Goal: Information Seeking & Learning: Learn about a topic

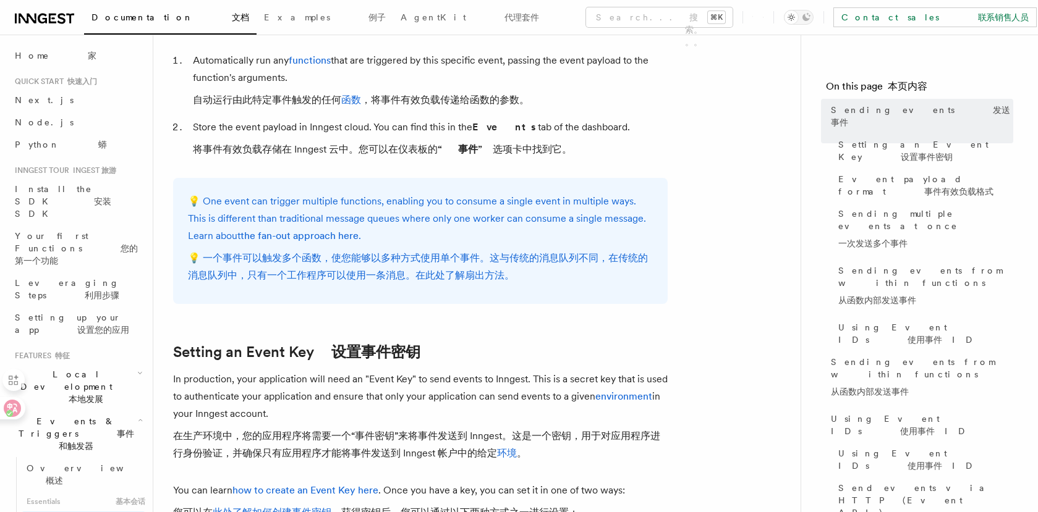
scroll to position [2, 0]
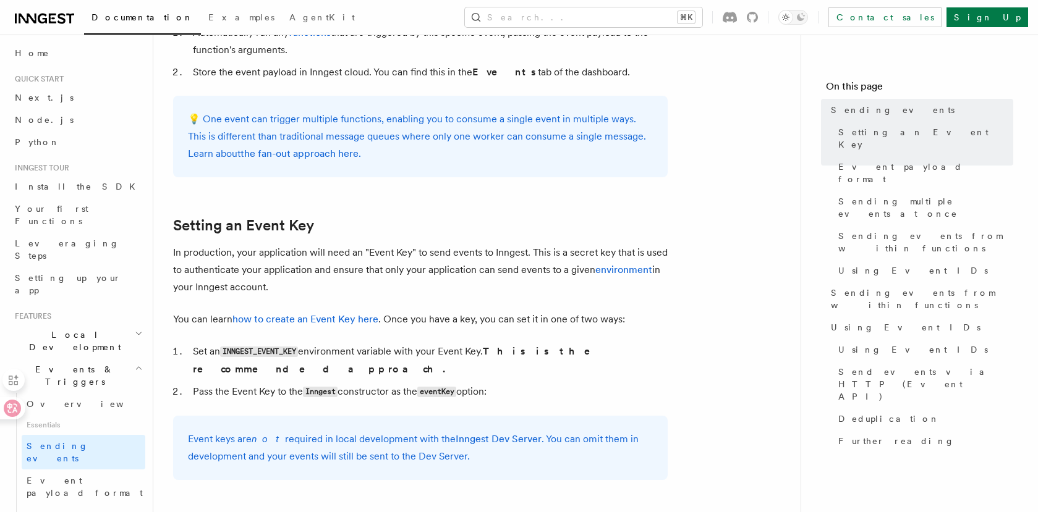
click at [583, 265] on p "In production, your application will need an "Event Key" to send events to Inng…" at bounding box center [420, 270] width 494 height 52
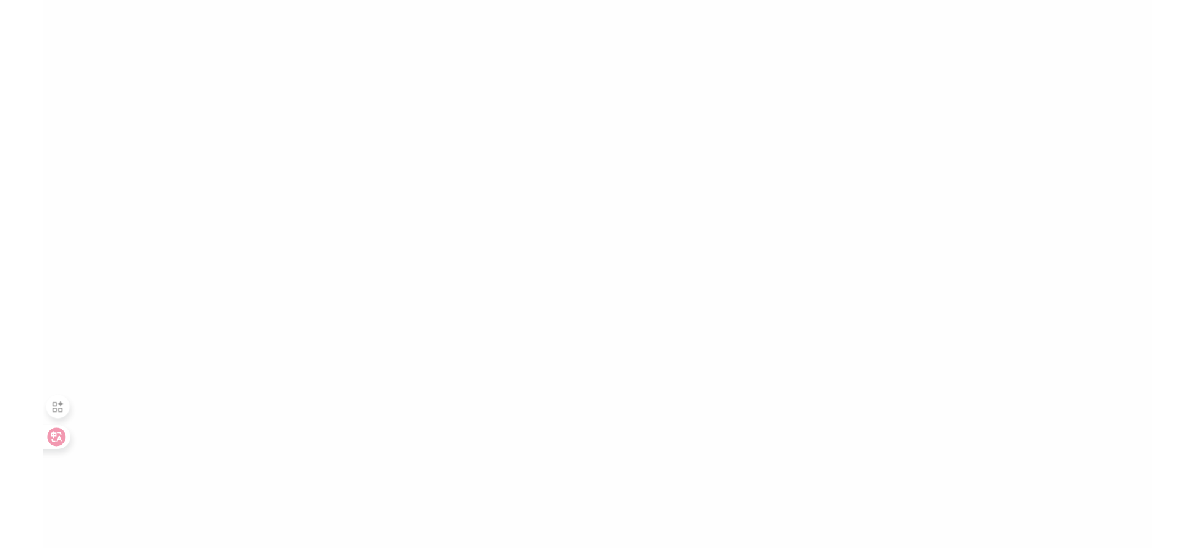
scroll to position [0, 0]
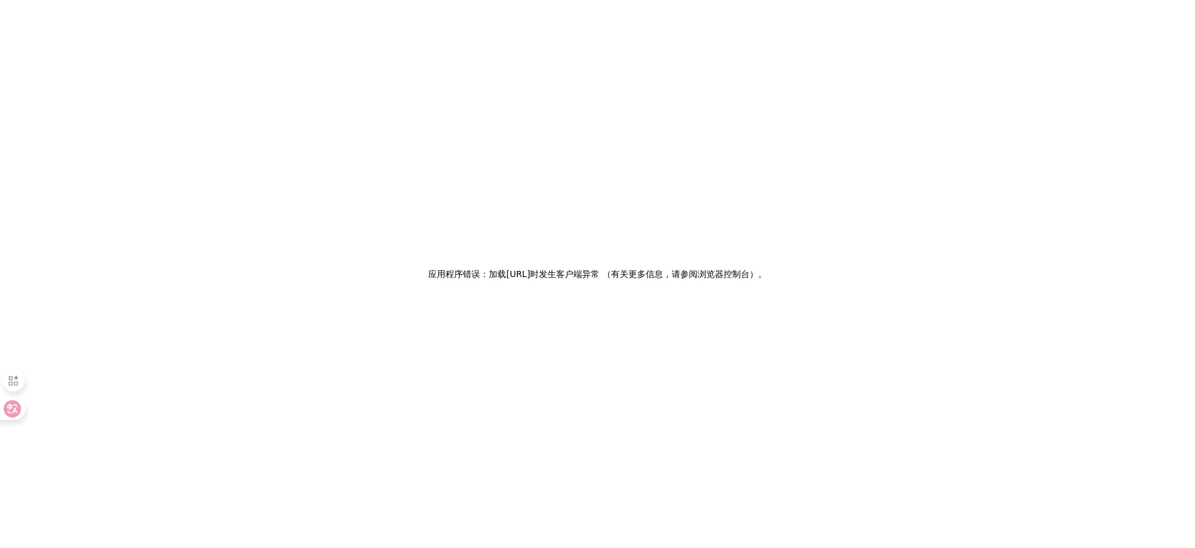
click at [761, 266] on h2 "应用程序错误：加载 [URL]时 发生客户端异常 （有关更多信息，请参阅浏览器控制台） 。" at bounding box center [597, 273] width 338 height 17
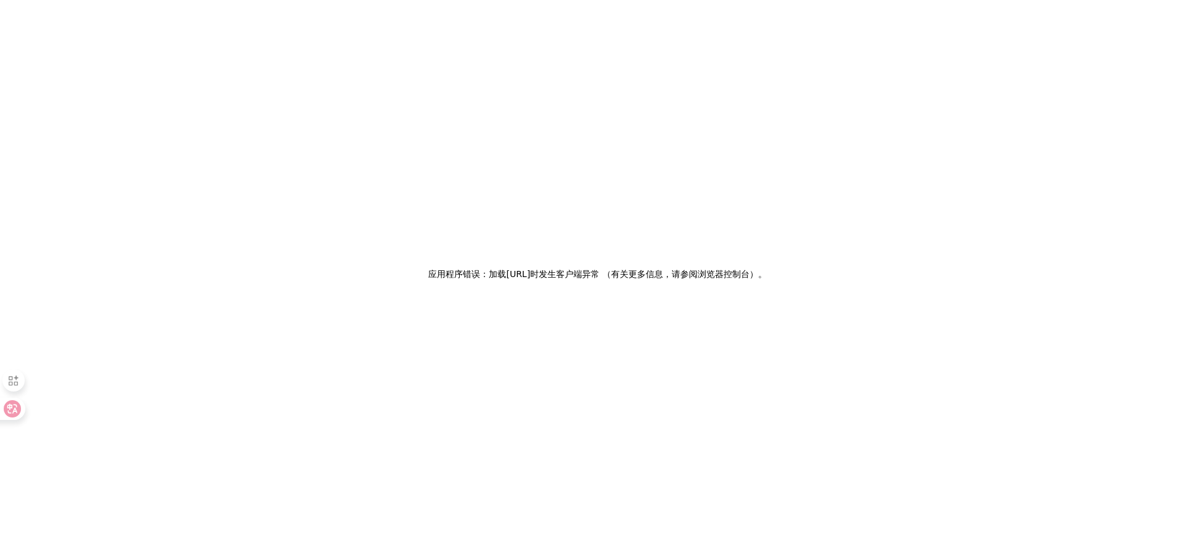
click at [607, 156] on div "应用程序错误：加载 [URL]时 发生客户端异常 （有关更多信息，请参阅浏览器控制台） 。" at bounding box center [597, 274] width 1195 height 548
click at [726, 247] on div "应用程序错误：加载 [URL]时 发生客户端异常 （有关更多信息，请参阅浏览器控制台） 。" at bounding box center [597, 274] width 1195 height 548
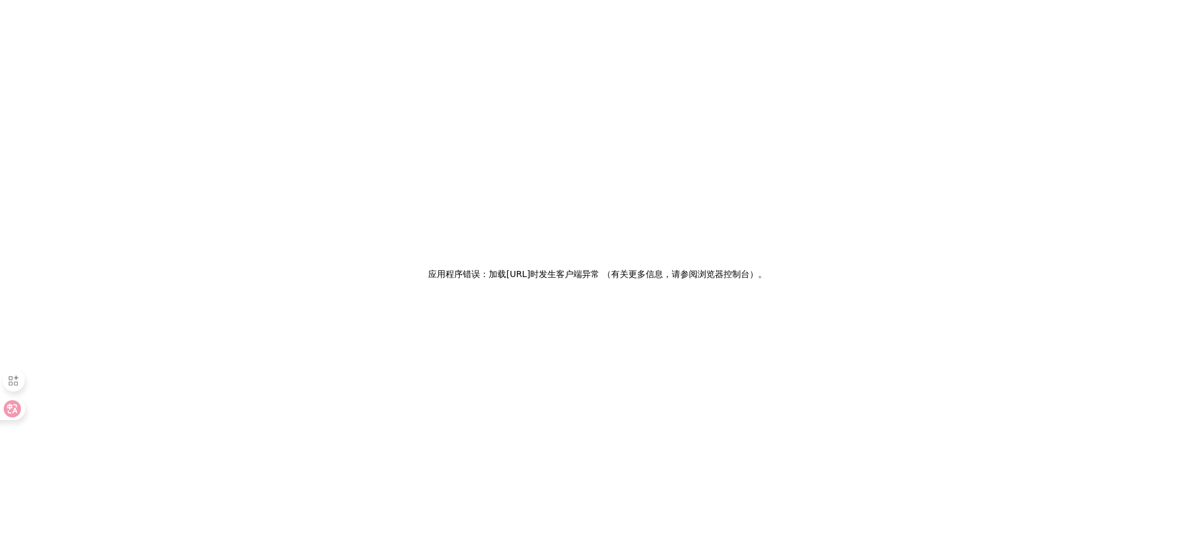
click at [705, 389] on div "应用程序错误：加载 www.inngest.com时 发生客户端异常 （有关更多信息，请参阅浏览器控制台） 。" at bounding box center [597, 274] width 1195 height 548
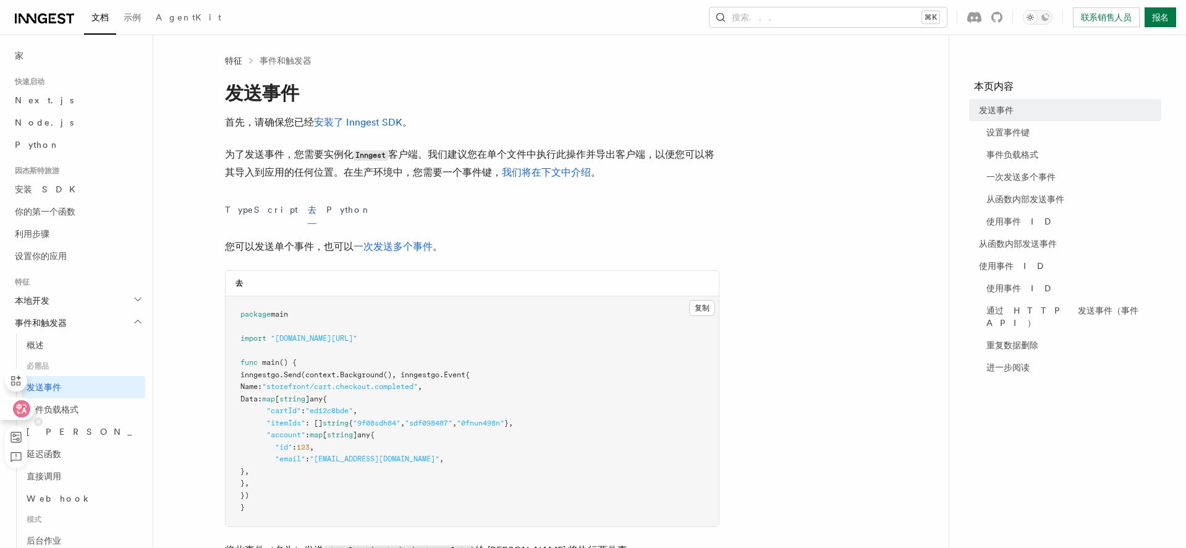
click at [13, 407] on icon at bounding box center [21, 408] width 17 height 17
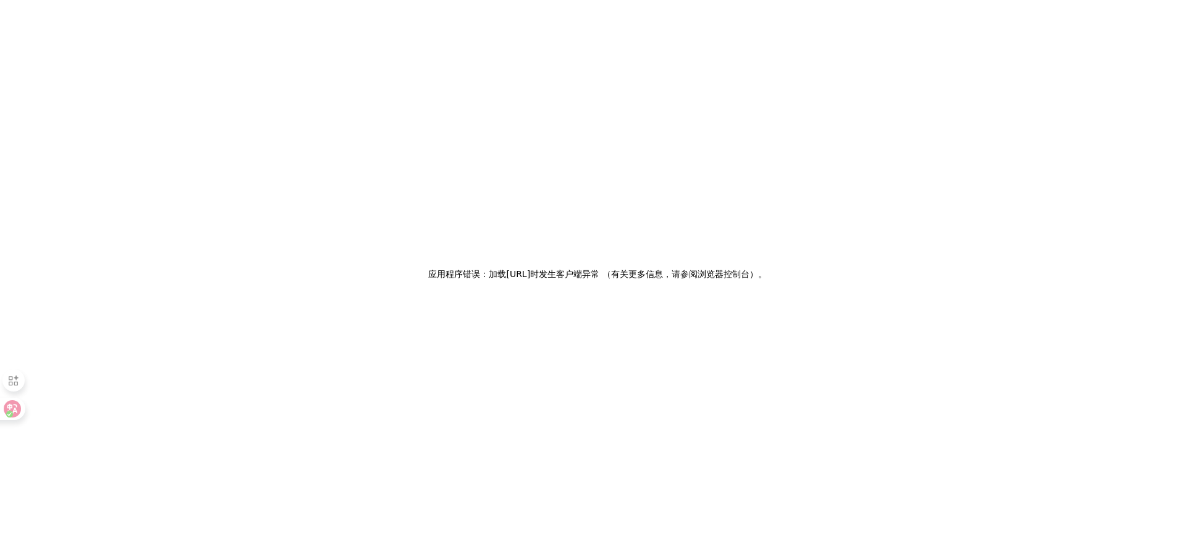
drag, startPoint x: 894, startPoint y: 233, endPoint x: 1032, endPoint y: 121, distance: 178.0
click at [894, 233] on div "应用程序错误：加载 www.inngest.com时 发生客户端异常 （有关更多信息，请参阅浏览器控制台） 。" at bounding box center [597, 274] width 1195 height 548
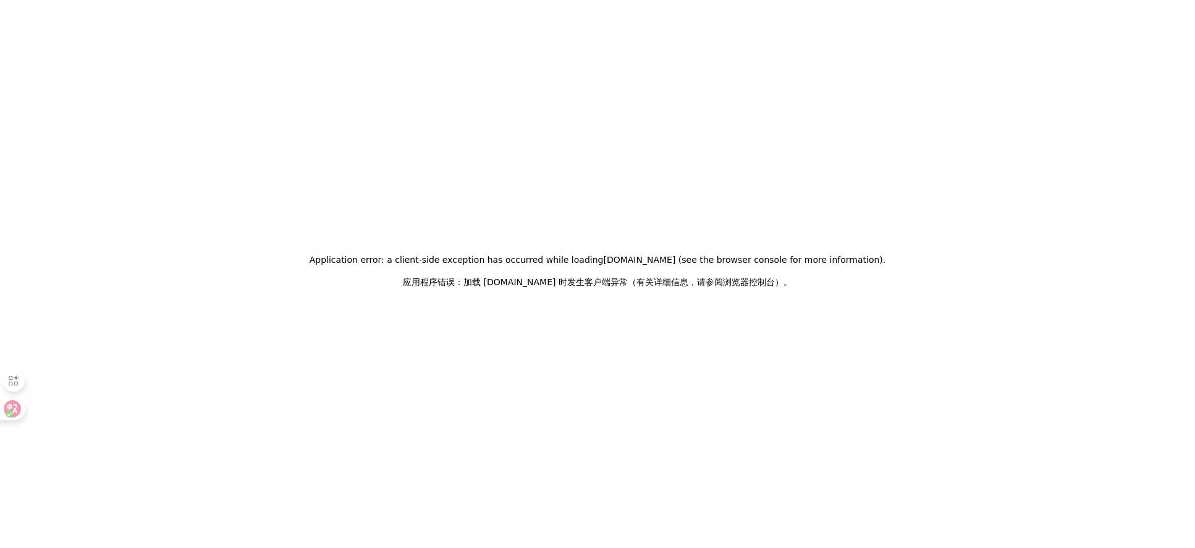
click at [786, 271] on h2 "Application error: a client-side exception has occurred while loading www.innge…" at bounding box center [598, 273] width 577 height 45
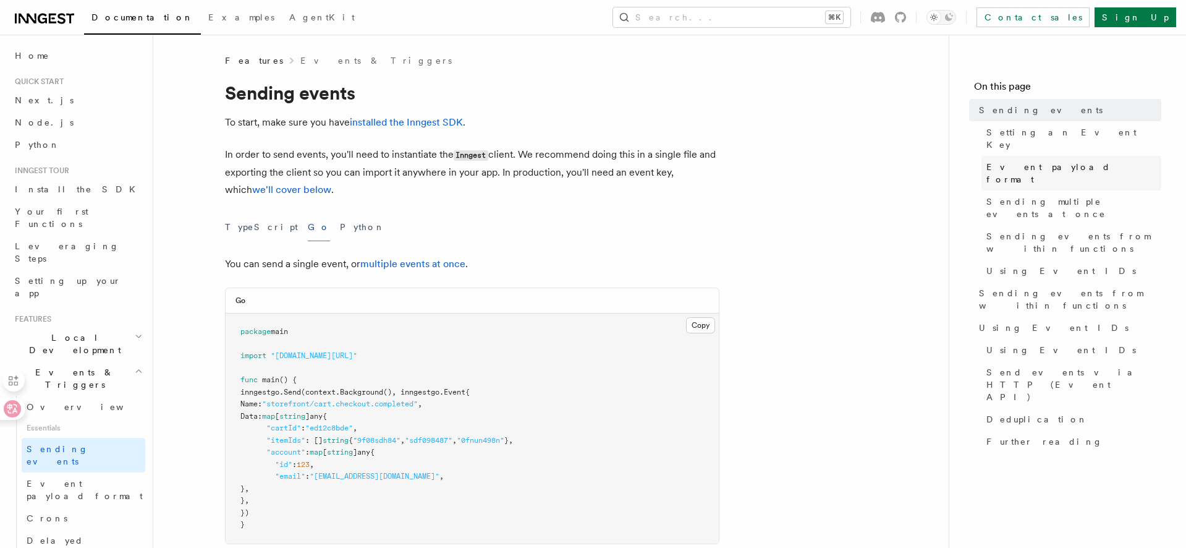
drag, startPoint x: 1014, startPoint y: 141, endPoint x: 999, endPoint y: 148, distance: 15.8
click at [1013, 142] on link "Setting an Event Key" at bounding box center [1071, 138] width 180 height 35
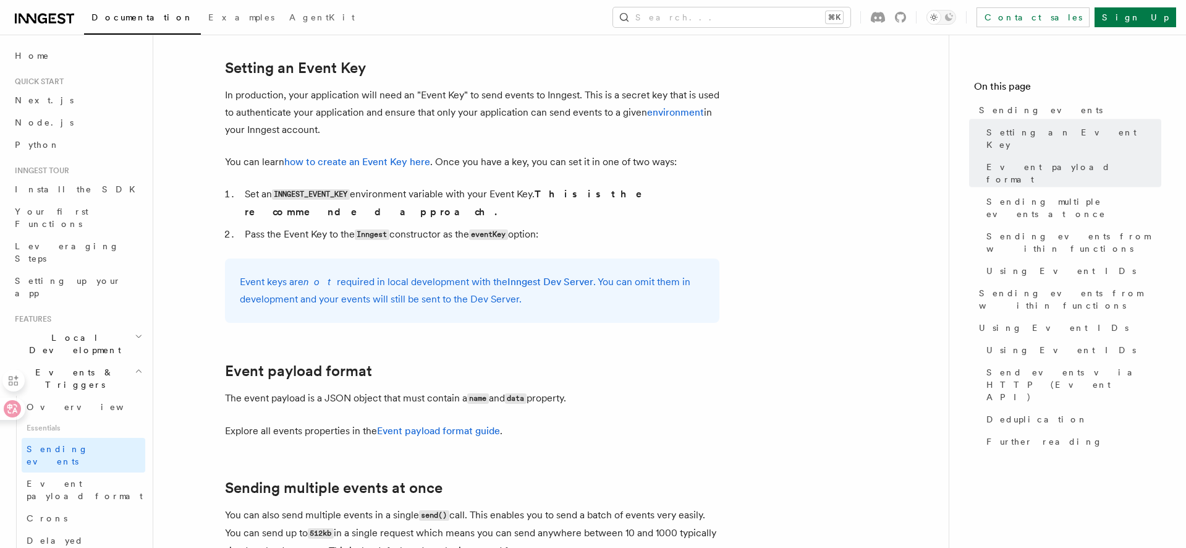
drag, startPoint x: 722, startPoint y: 172, endPoint x: 697, endPoint y: 176, distance: 25.5
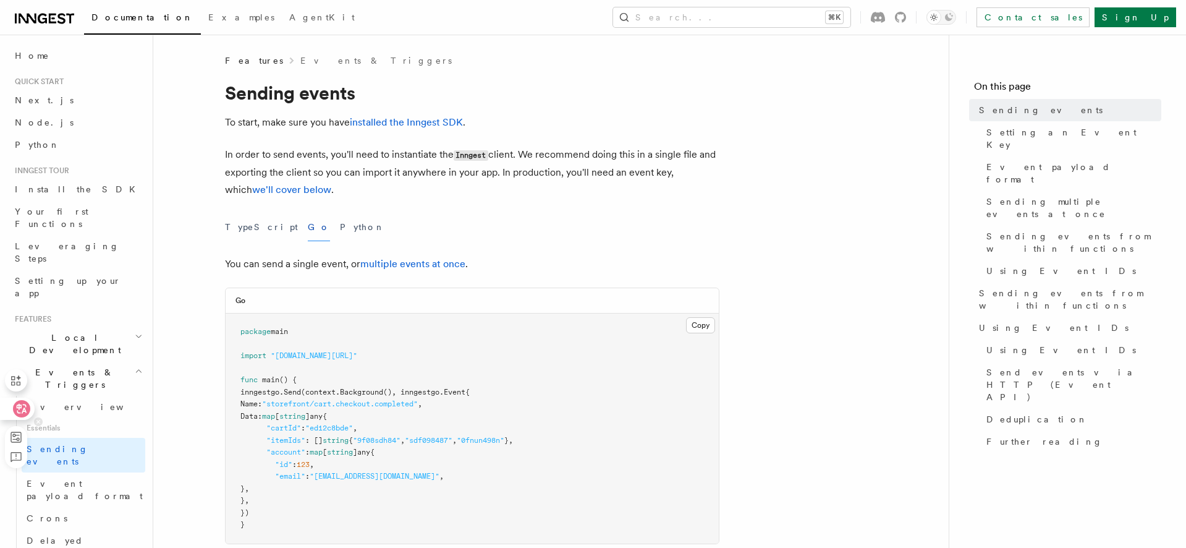
click at [23, 407] on icon at bounding box center [22, 409] width 11 height 10
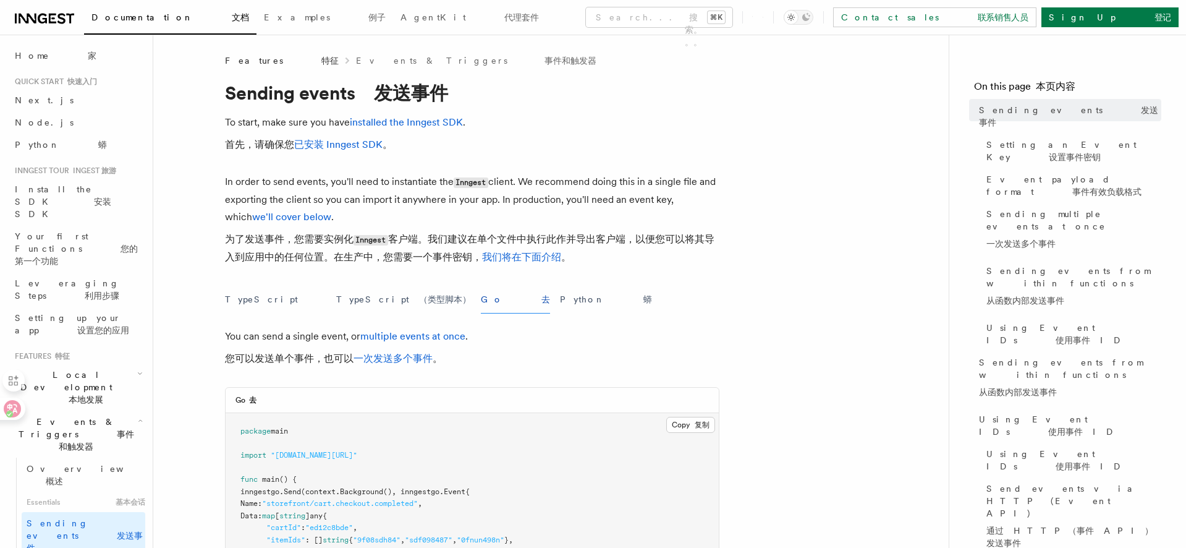
drag, startPoint x: 141, startPoint y: 275, endPoint x: 155, endPoint y: 276, distance: 13.7
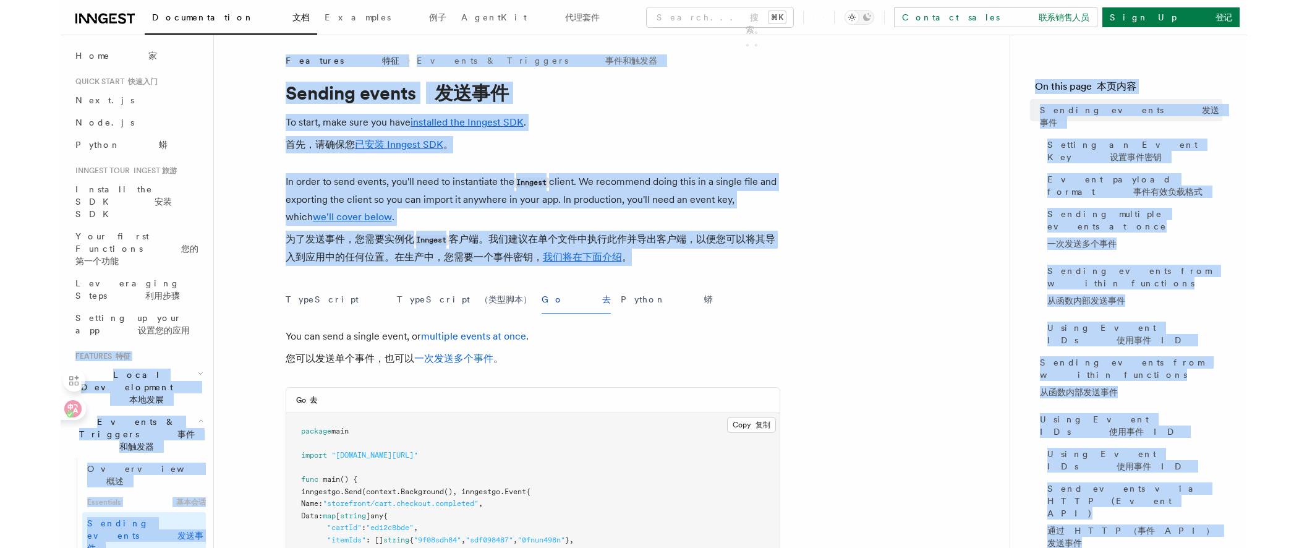
scroll to position [488, 0]
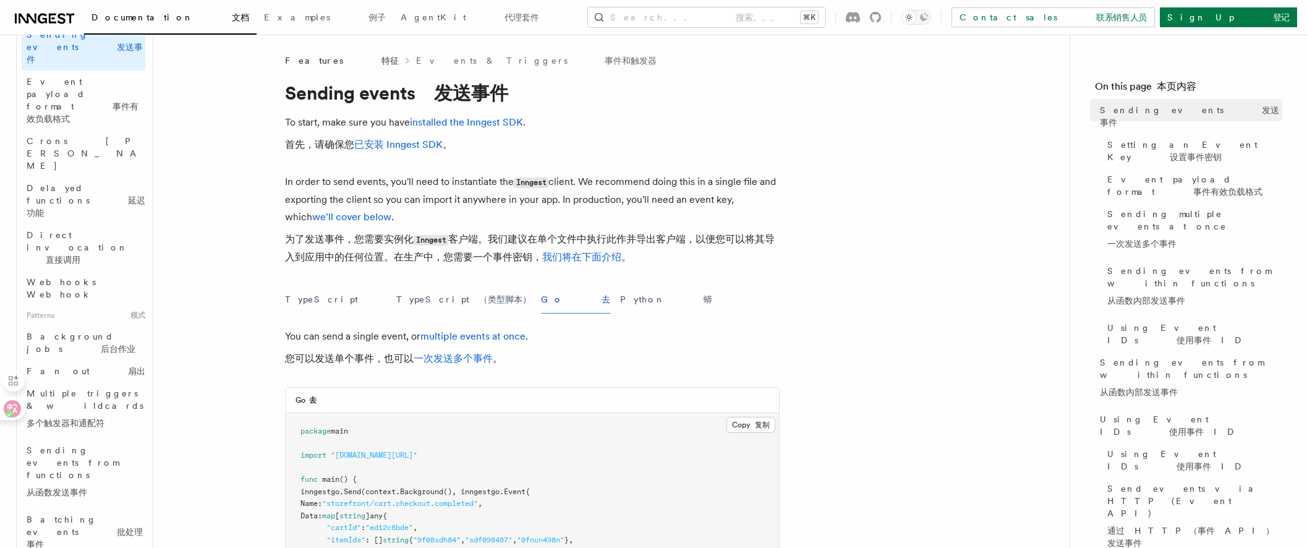
scroll to position [487, 0]
drag, startPoint x: 140, startPoint y: 211, endPoint x: 158, endPoint y: 213, distance: 18.0
click at [415, 350] on font "您可以发送单个事件，也可以 一次发送多个事件 。" at bounding box center [394, 358] width 218 height 17
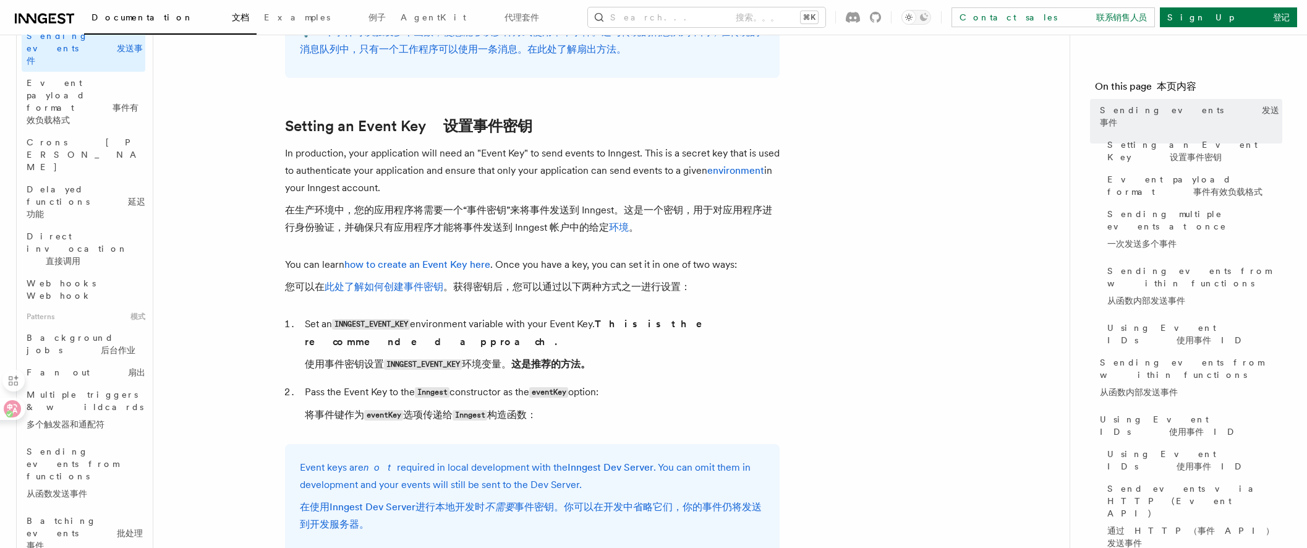
scroll to position [1124, 0]
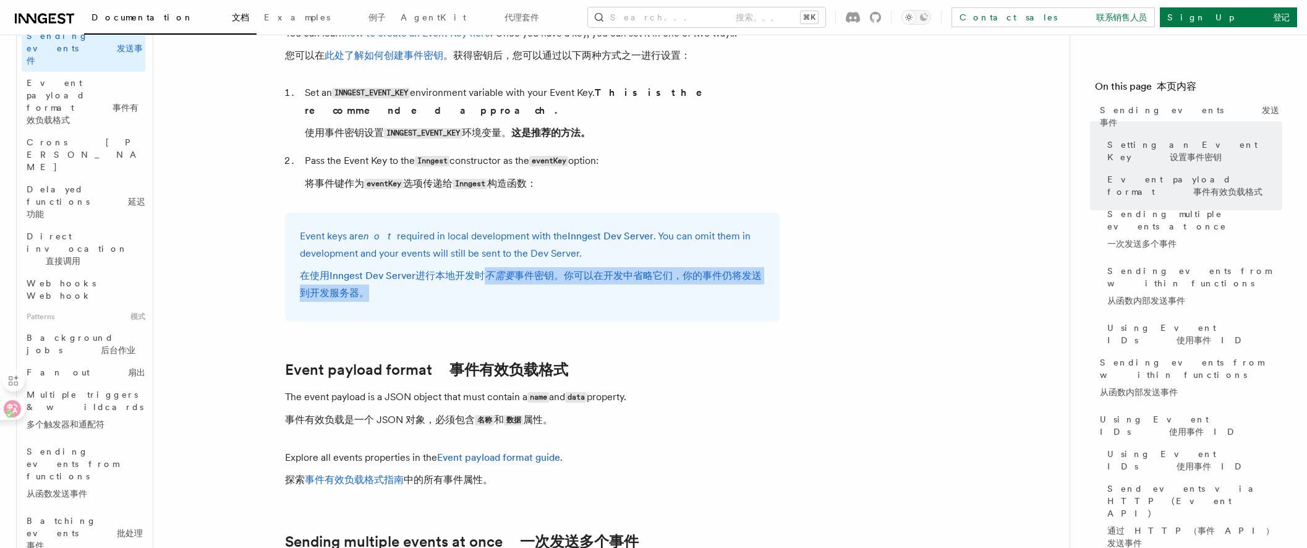
drag, startPoint x: 490, startPoint y: 256, endPoint x: 692, endPoint y: 278, distance: 203.3
click at [692, 278] on font "在使用 Inngest Dev Server 进行本地开发时 不需要 事件密钥。你可以在开发中省略它们，你的事件仍将发送到开发服务器。" at bounding box center [532, 284] width 465 height 35
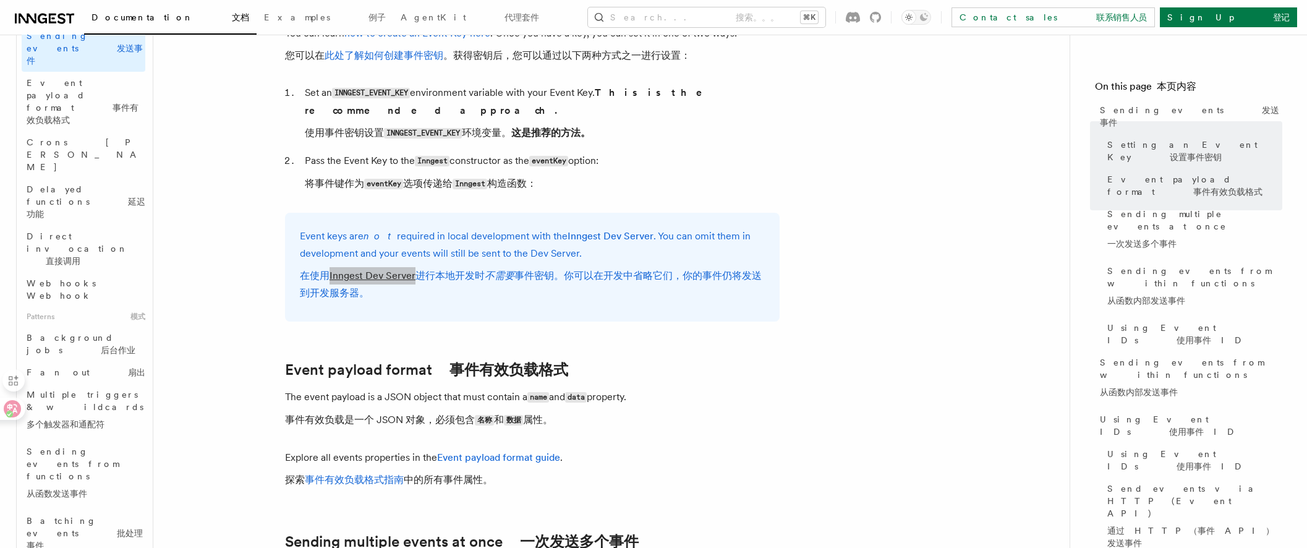
drag, startPoint x: 386, startPoint y: 256, endPoint x: 1109, endPoint y: 0, distance: 767.9
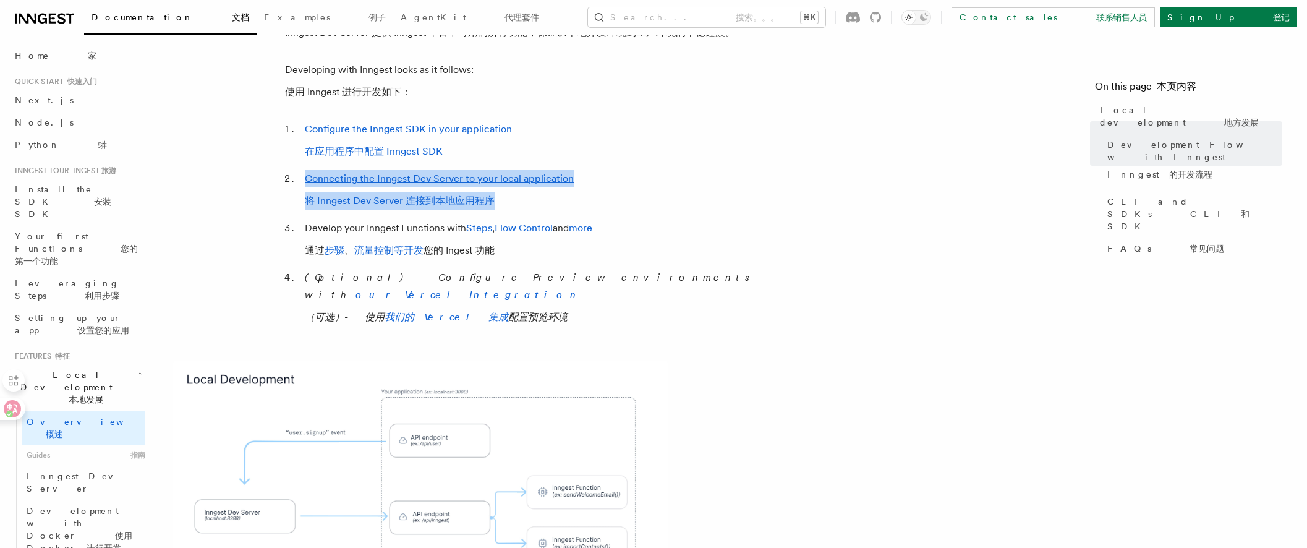
scroll to position [1026, 0]
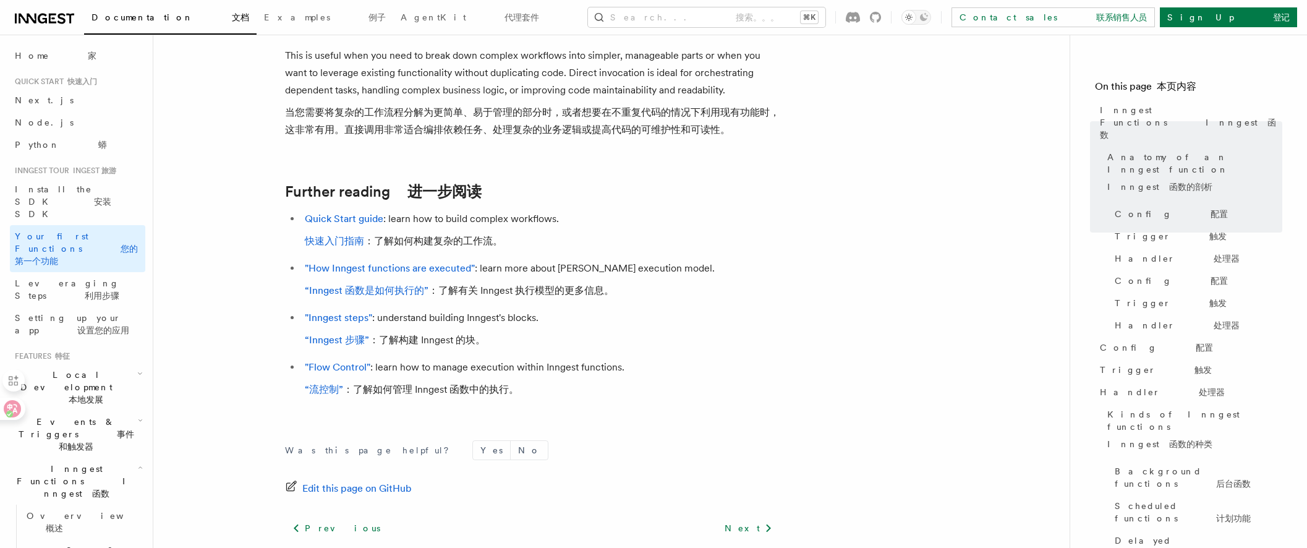
scroll to position [3825, 0]
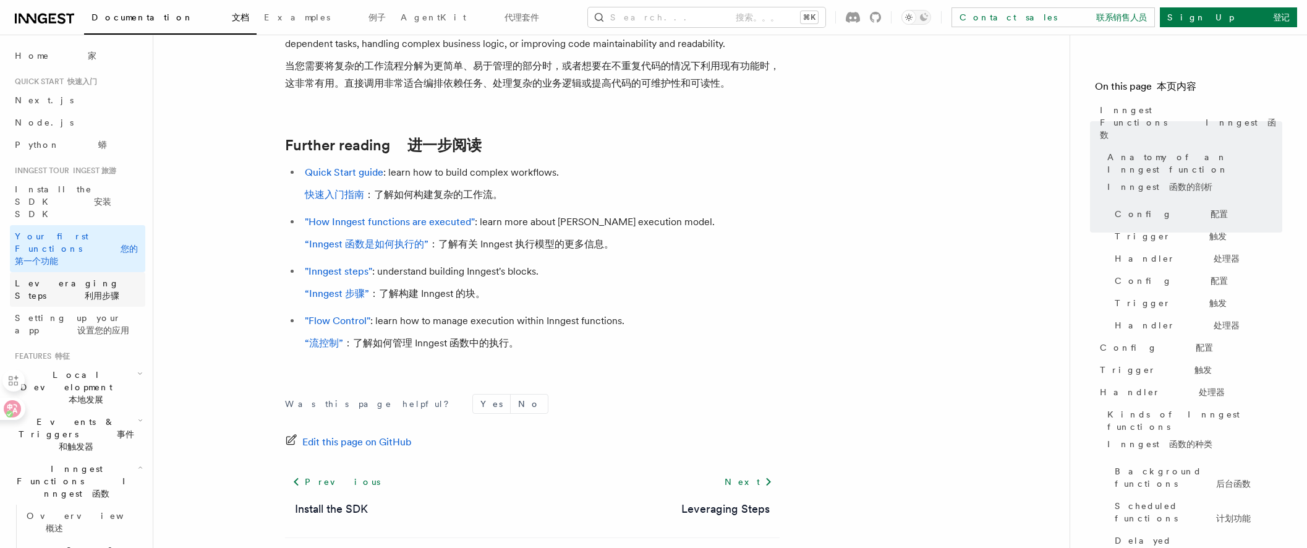
click at [117, 290] on font "利用步骤" at bounding box center [102, 295] width 35 height 10
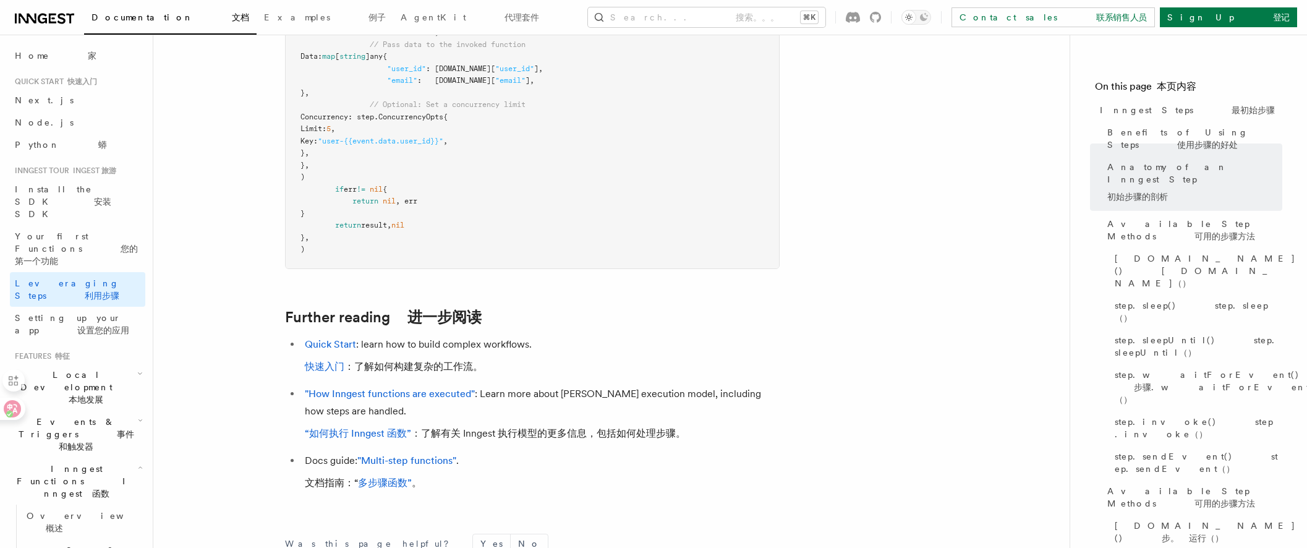
scroll to position [3878, 0]
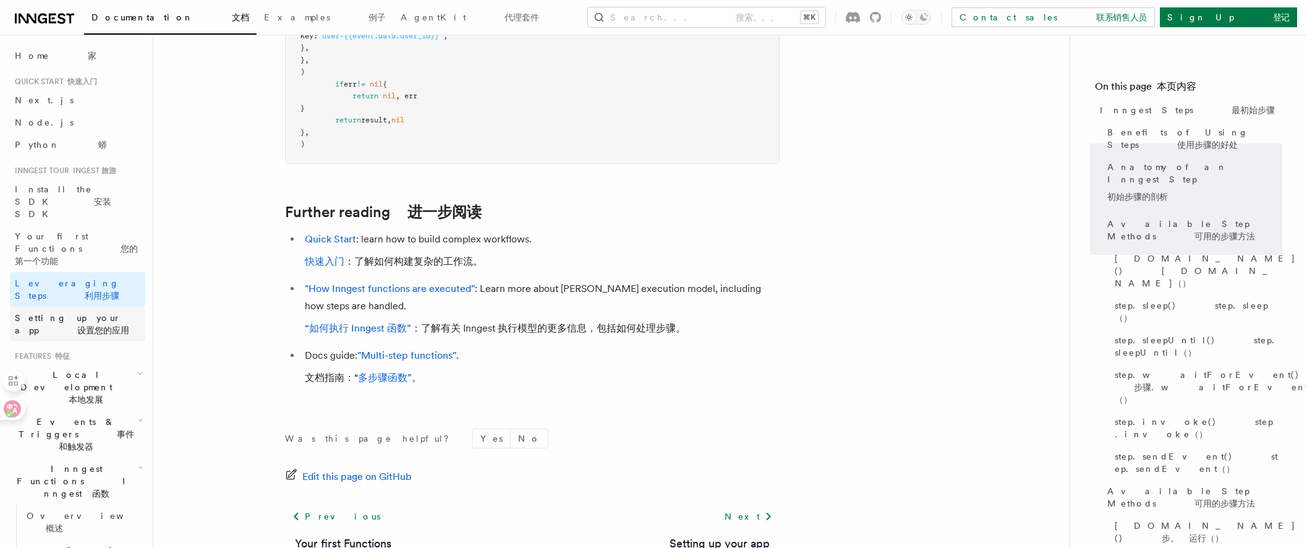
click at [116, 312] on span "Setting up your app 设置您的应用" at bounding box center [80, 324] width 130 height 25
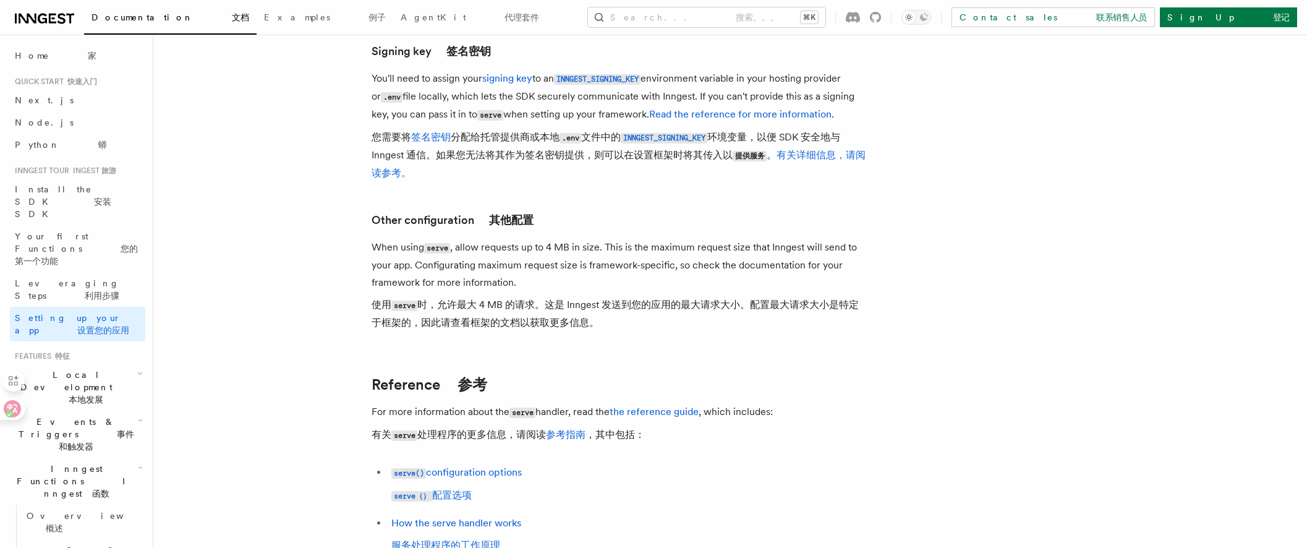
scroll to position [1410, 0]
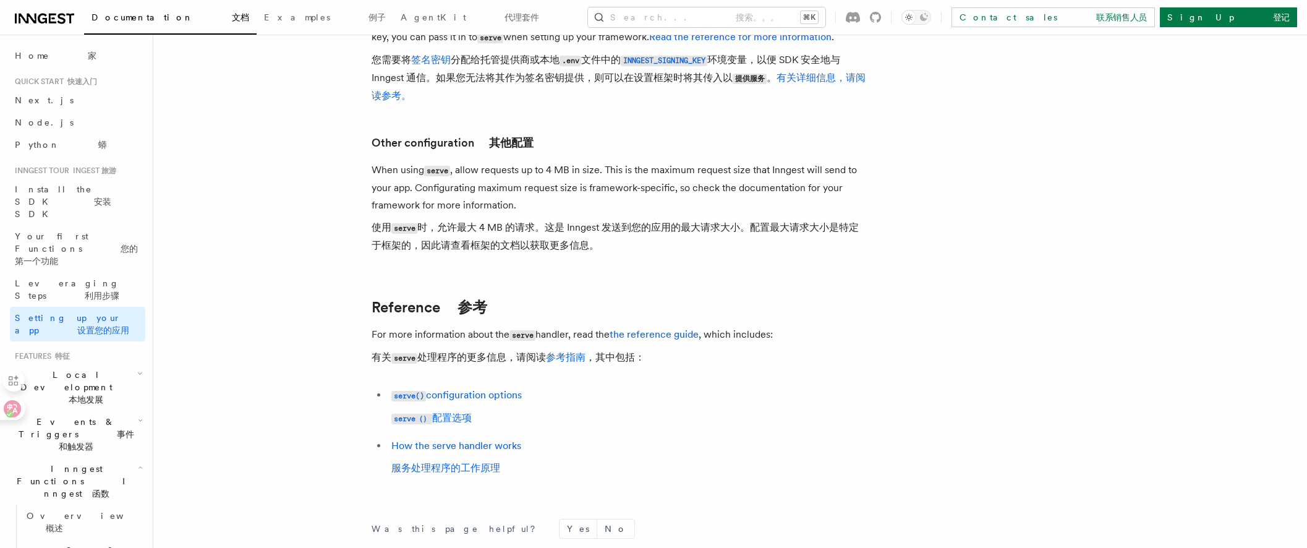
click at [103, 394] on font "本地发展" at bounding box center [86, 399] width 35 height 10
click at [93, 410] on link "Overview 概述" at bounding box center [84, 427] width 124 height 35
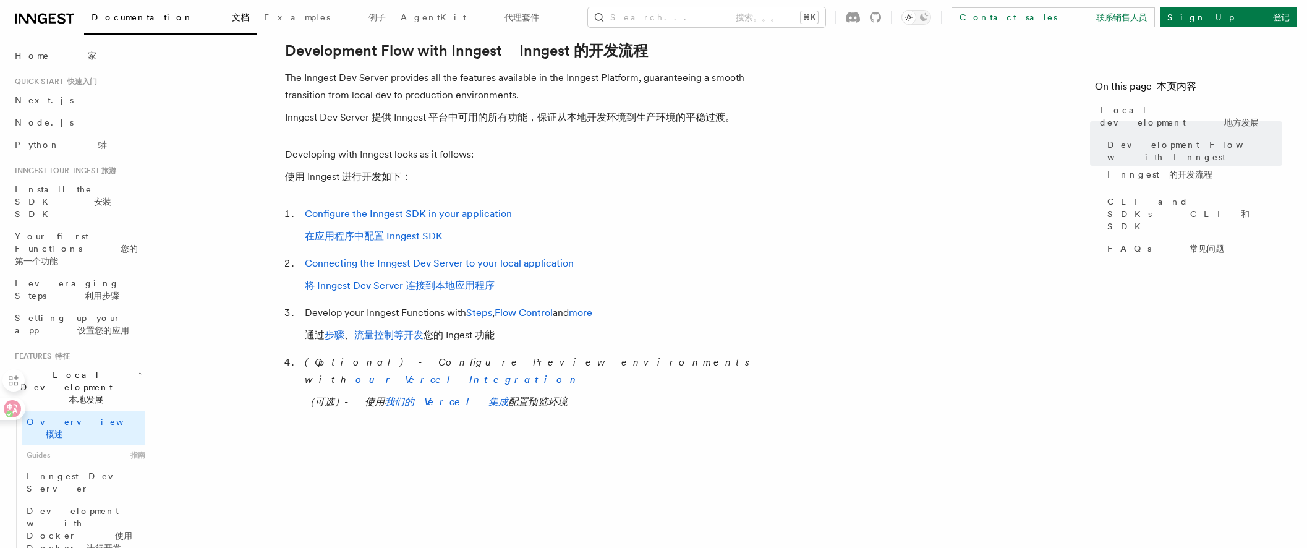
scroll to position [800, 0]
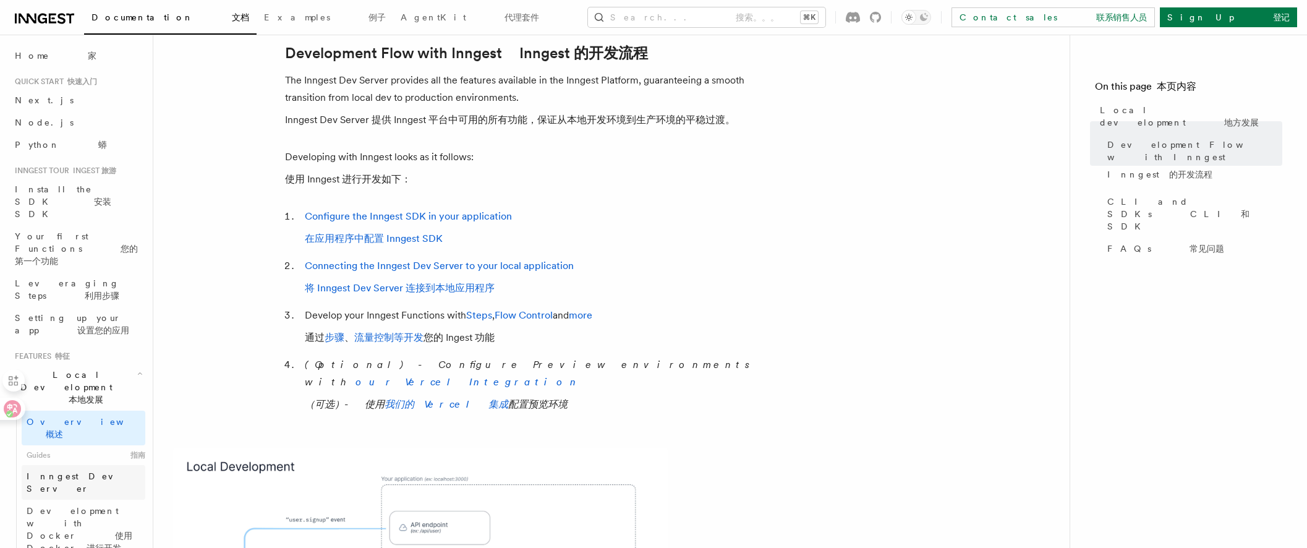
click at [88, 471] on span "Inngest Dev Server" at bounding box center [80, 482] width 106 height 22
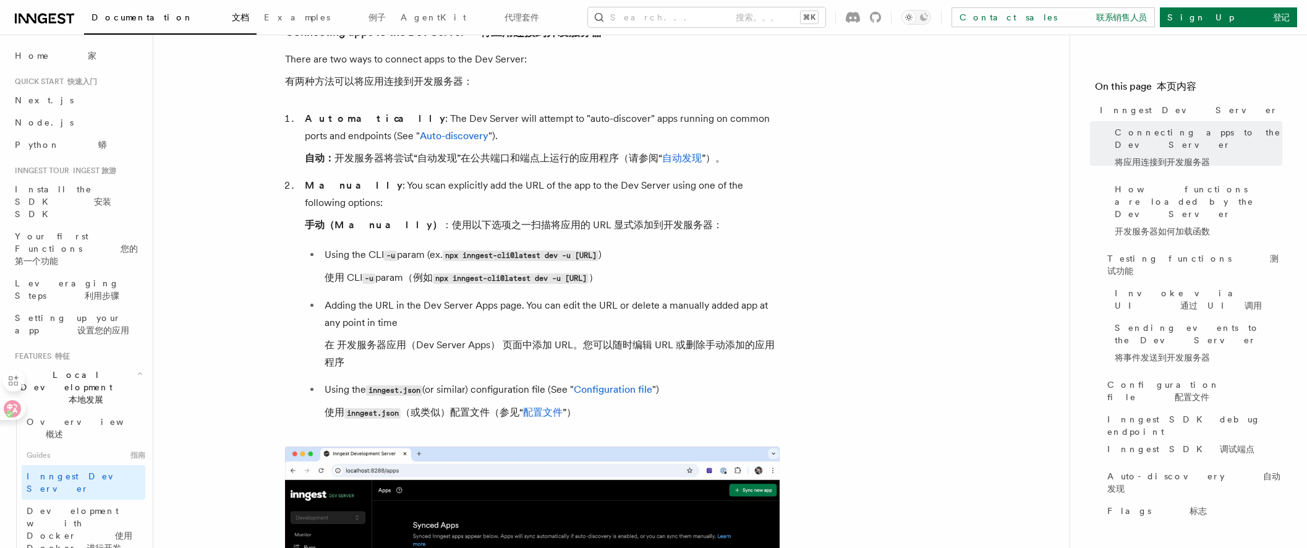
scroll to position [914, 0]
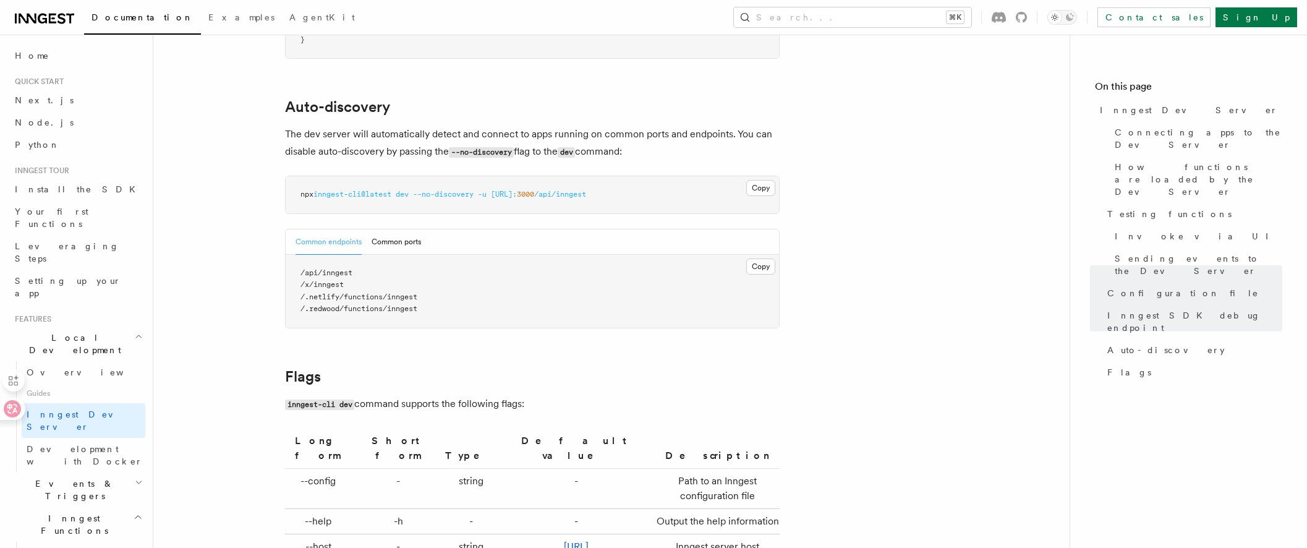
scroll to position [3815, 0]
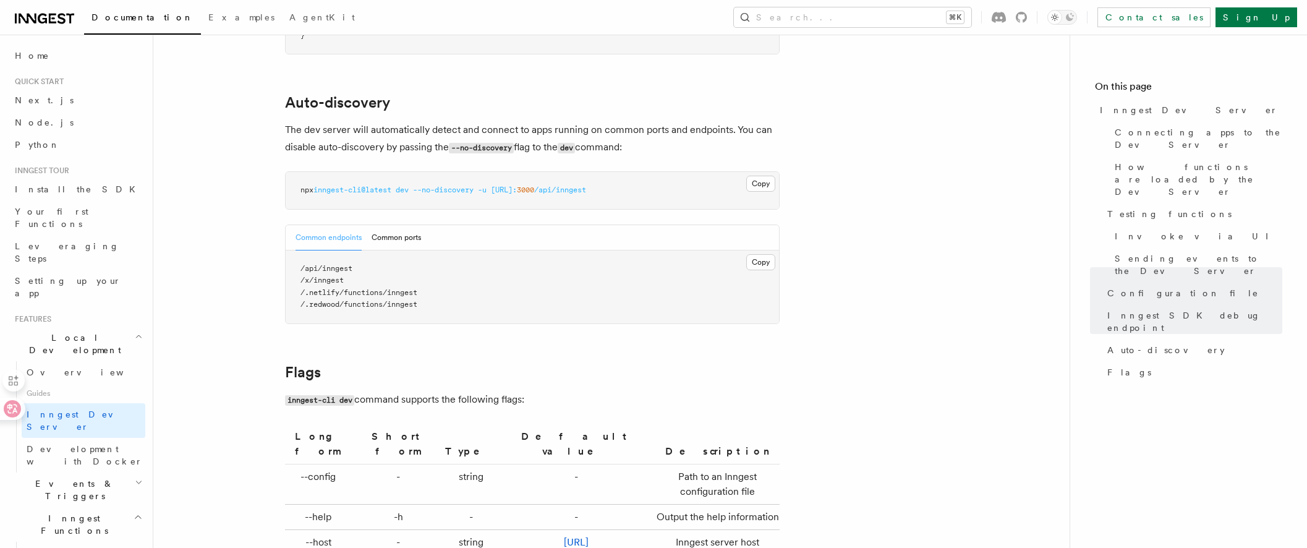
click at [462, 185] on span "--no-discovery" at bounding box center [443, 189] width 61 height 9
copy article "npx inngest-cli@latest dev --no-discovery -u [URL]: 3000 /api/inngest"
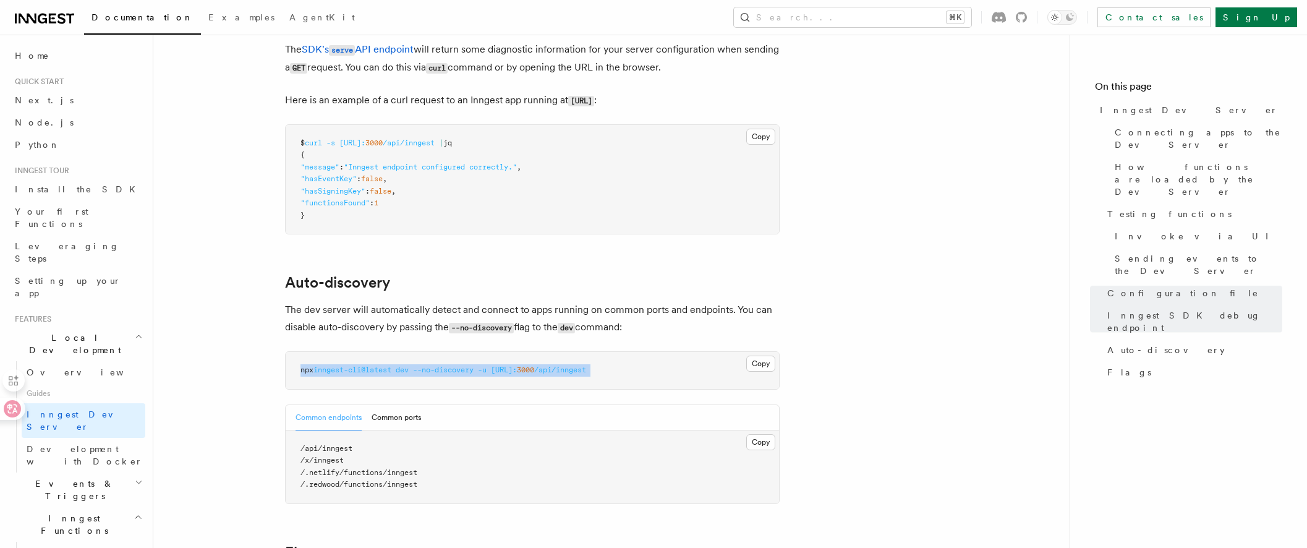
scroll to position [3506, 0]
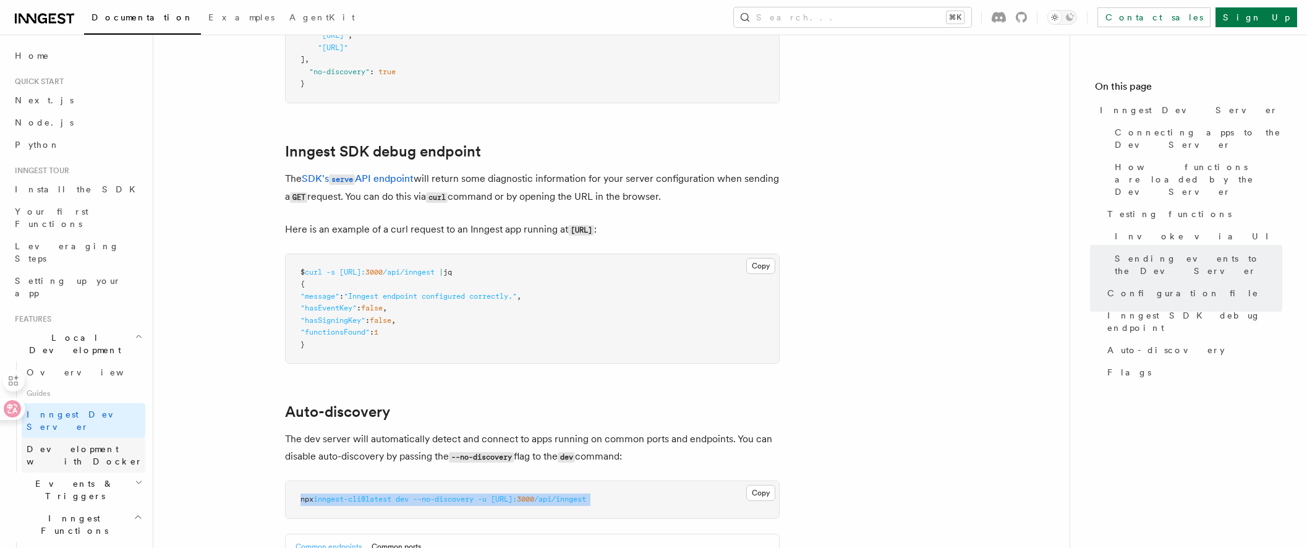
click at [88, 444] on span "Development with Docker" at bounding box center [85, 455] width 116 height 22
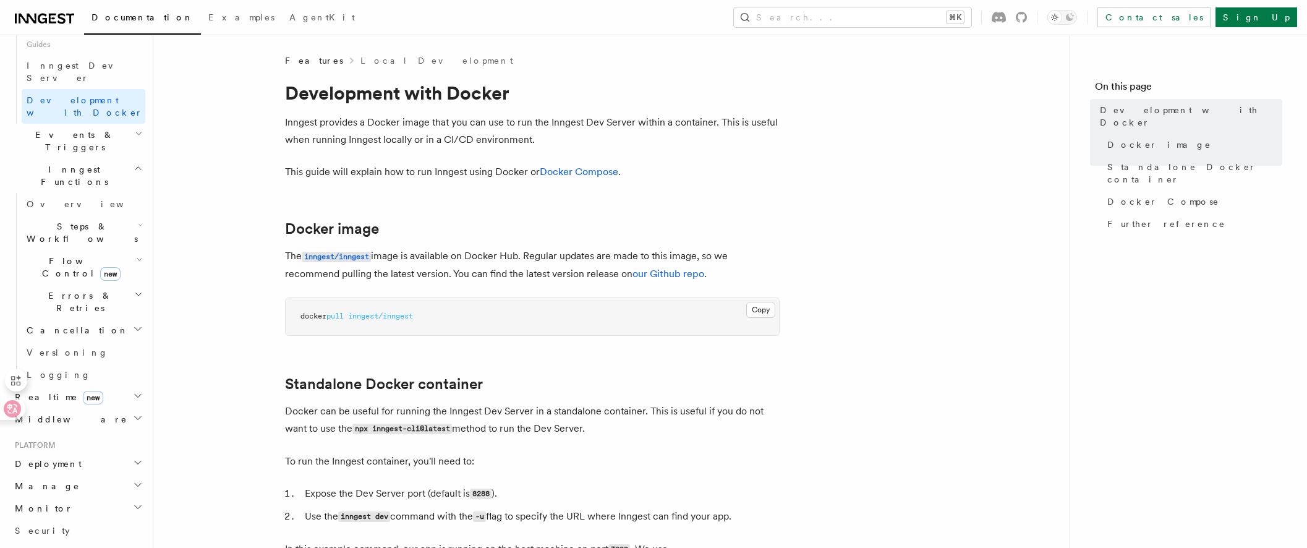
scroll to position [357, 0]
click at [83, 444] on h2 "Deployment" at bounding box center [77, 455] width 135 height 22
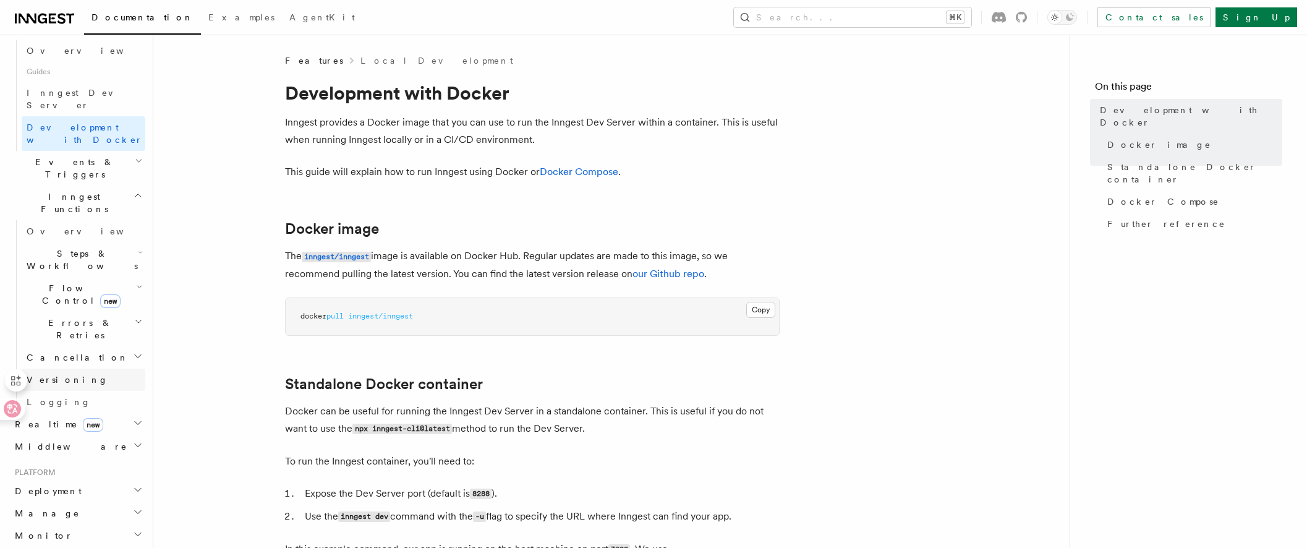
scroll to position [299, 0]
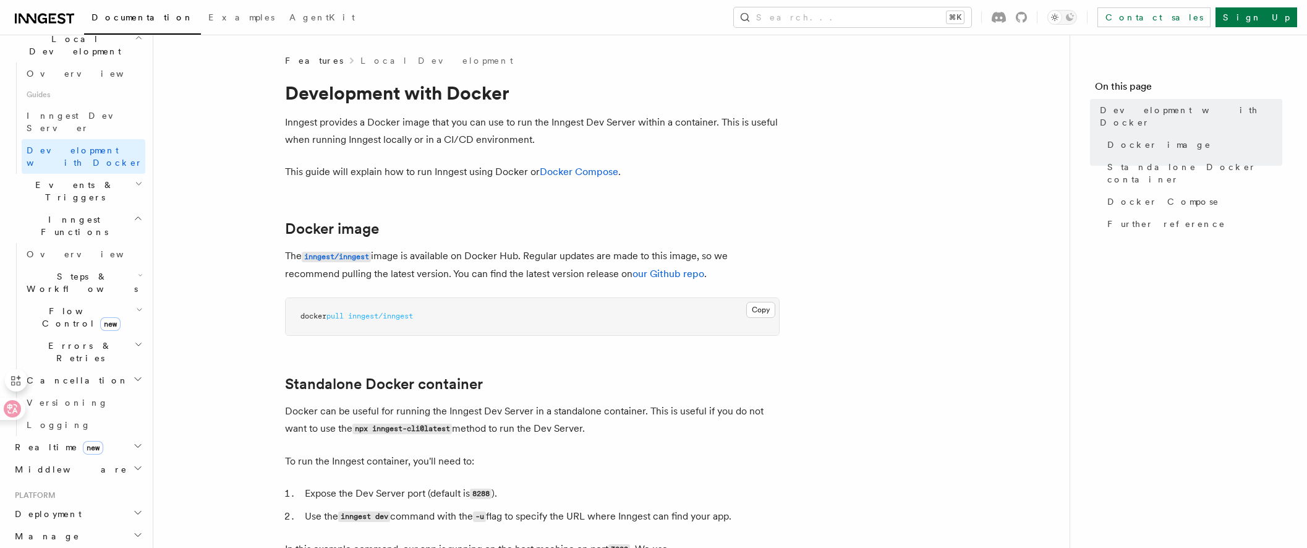
click at [116, 265] on h2 "Steps & Workflows" at bounding box center [84, 282] width 124 height 35
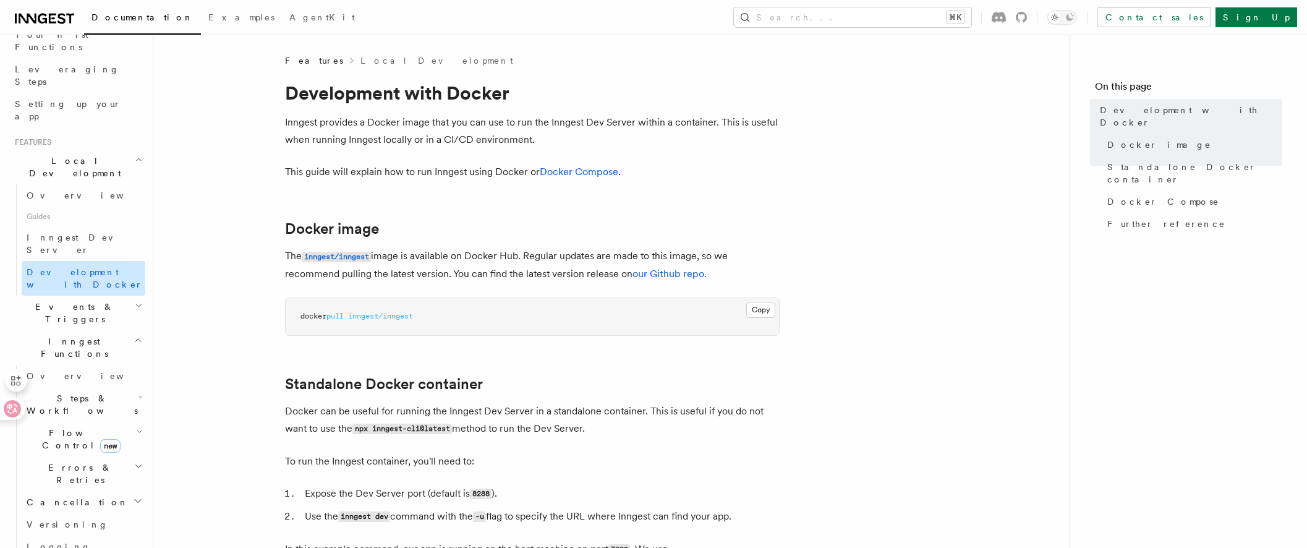
scroll to position [169, 0]
click at [111, 303] on h2 "Events & Triggers" at bounding box center [77, 320] width 135 height 35
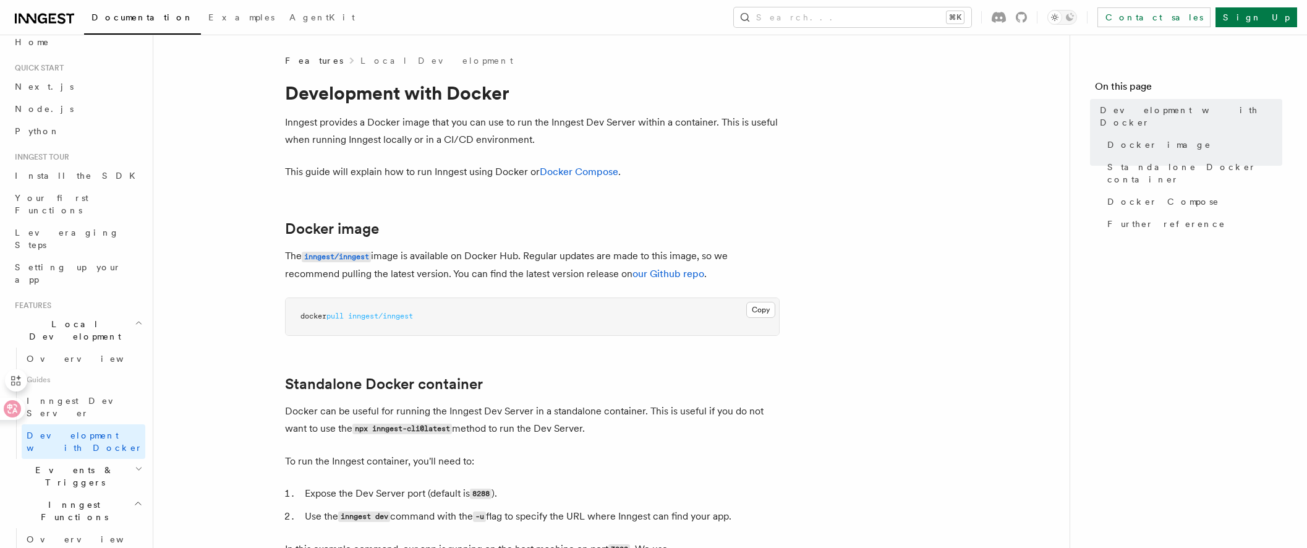
scroll to position [13, 0]
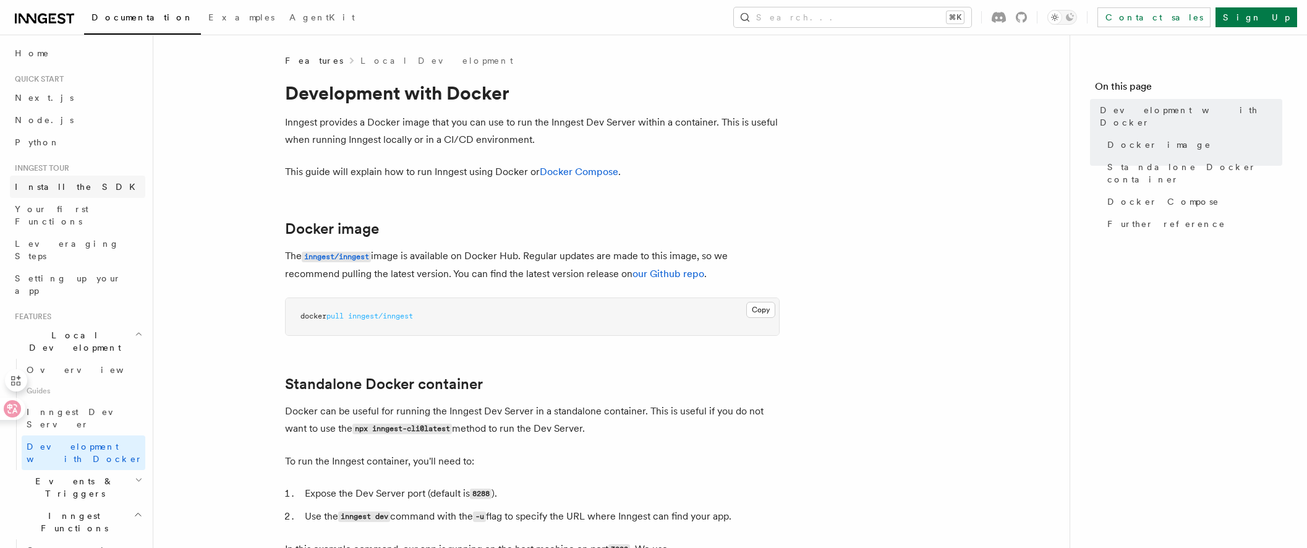
scroll to position [0, 0]
click at [16, 412] on icon at bounding box center [12, 409] width 11 height 10
drag, startPoint x: 8, startPoint y: 405, endPoint x: 186, endPoint y: 388, distance: 178.8
click at [799, 336] on icon at bounding box center [807, 326] width 17 height 17
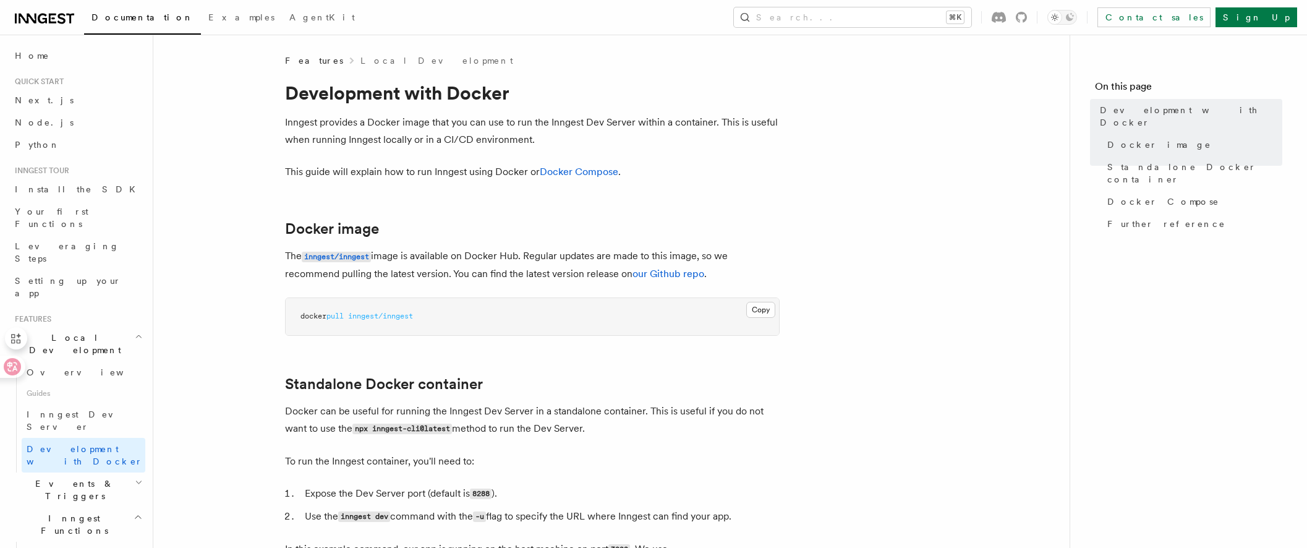
click at [15, 372] on icon at bounding box center [12, 366] width 12 height 12
click at [19, 409] on icon at bounding box center [22, 409] width 11 height 10
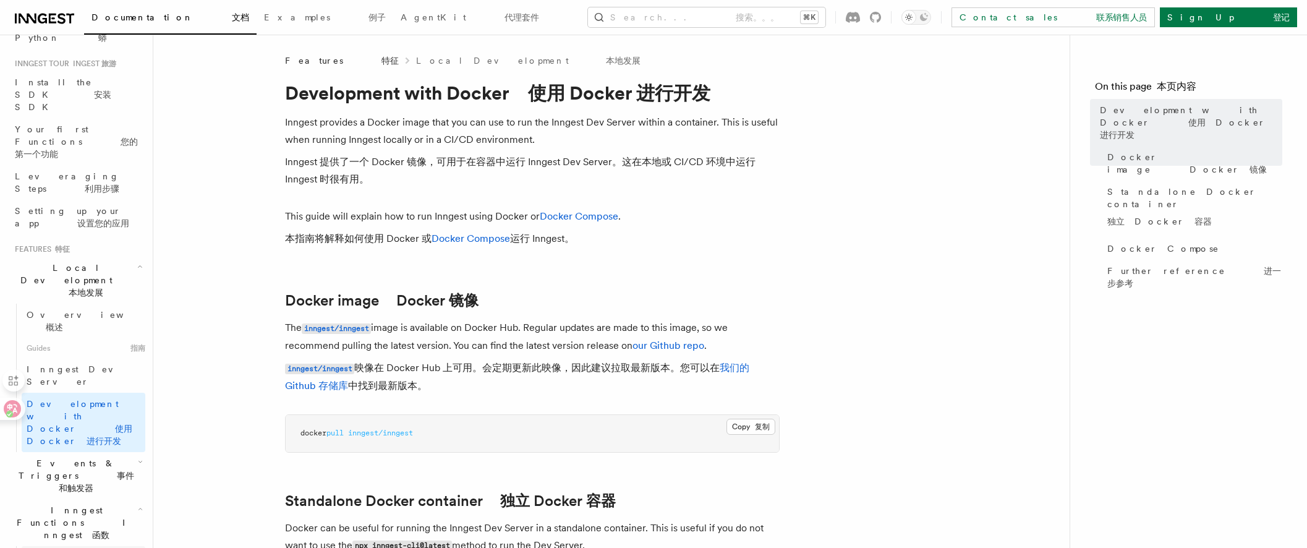
scroll to position [109, 0]
click at [116, 468] on font "事件和触发器" at bounding box center [96, 479] width 75 height 22
click at [115, 468] on font "事件和触发器" at bounding box center [96, 479] width 75 height 22
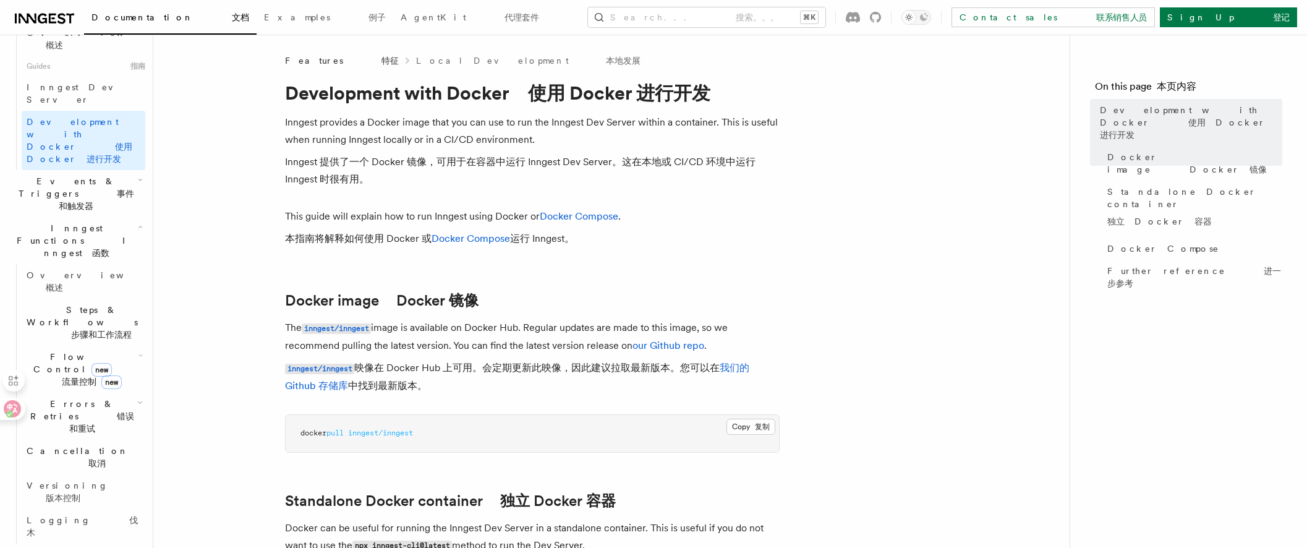
scroll to position [396, 0]
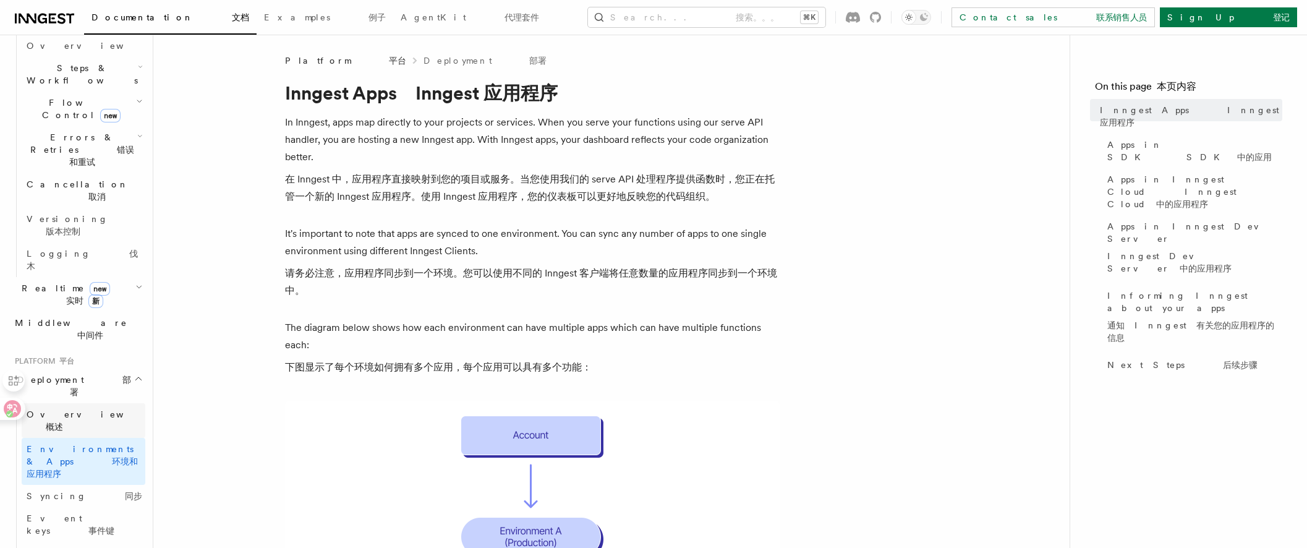
click at [69, 403] on link "Overview 概述" at bounding box center [84, 420] width 124 height 35
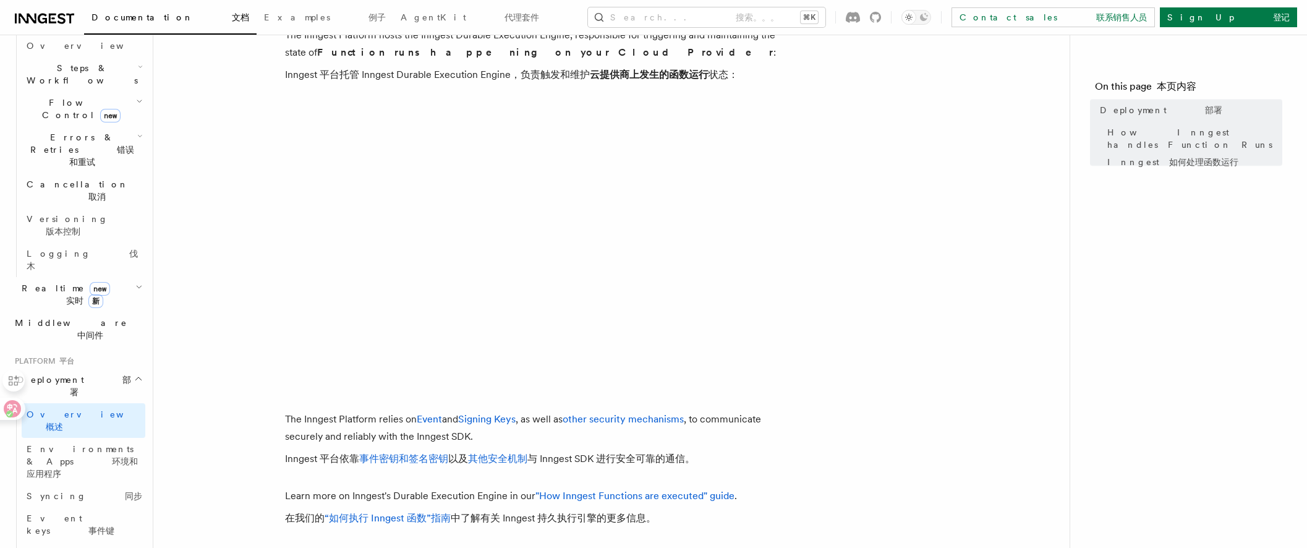
scroll to position [728, 0]
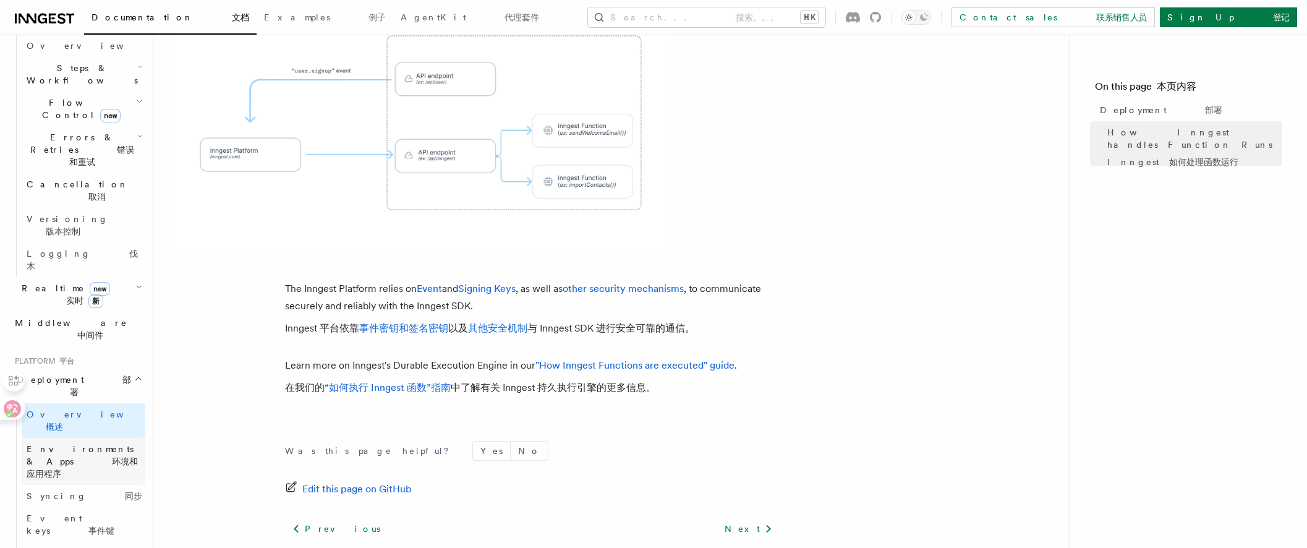
click at [106, 444] on span "Environments & Apps 环境和应用程序" at bounding box center [82, 461] width 111 height 35
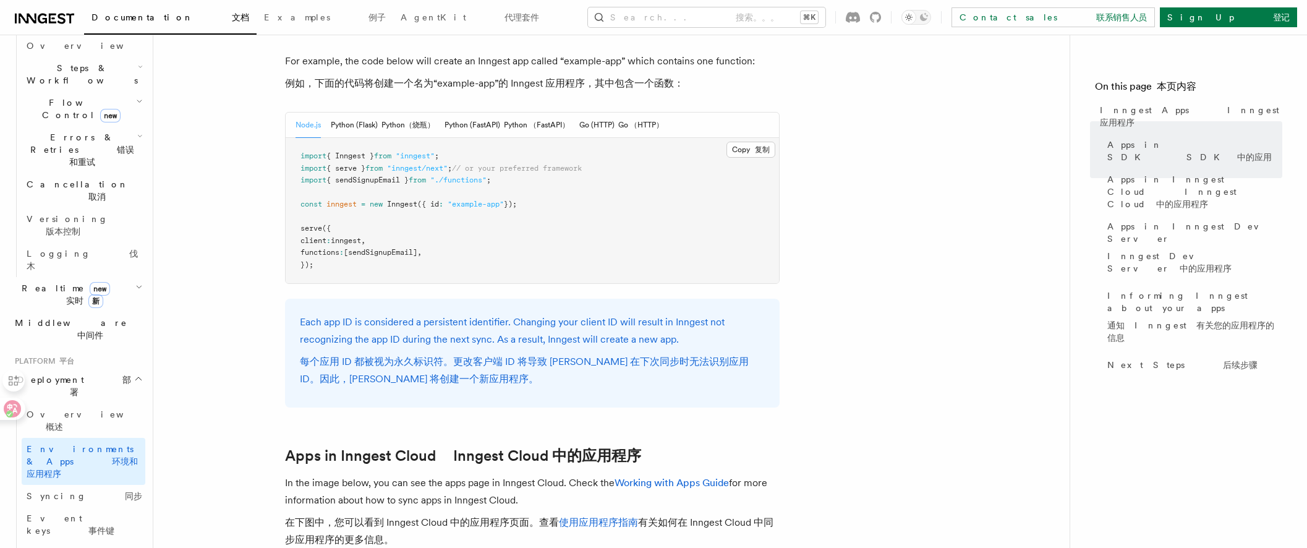
scroll to position [865, 0]
click at [598, 122] on button "Go (HTTP) Go （HTTP）" at bounding box center [621, 125] width 84 height 25
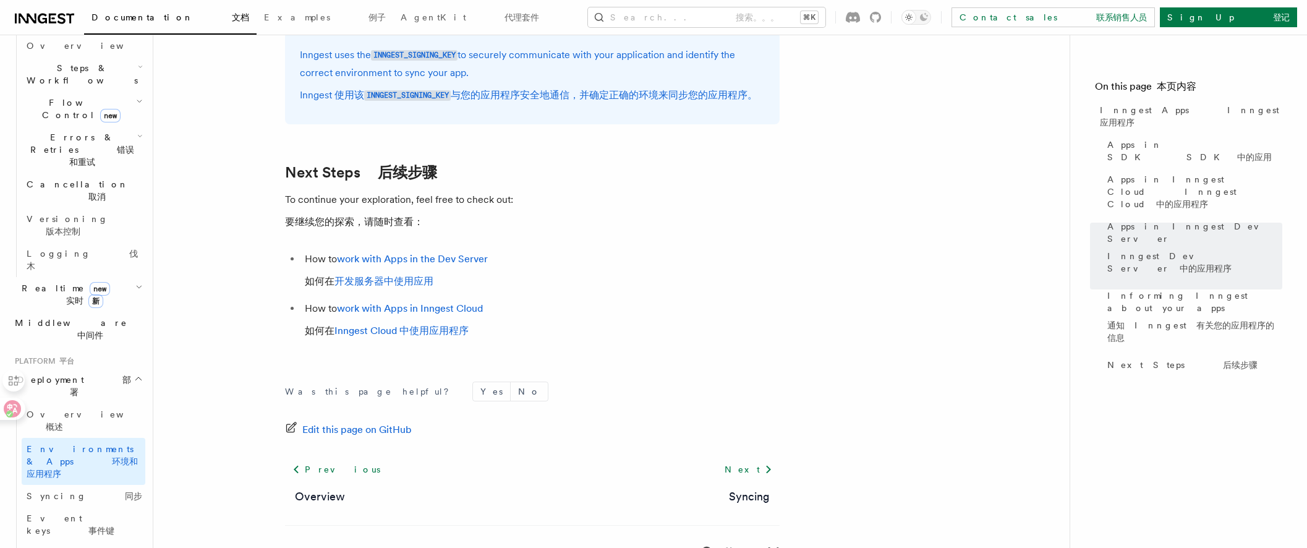
scroll to position [2838, 0]
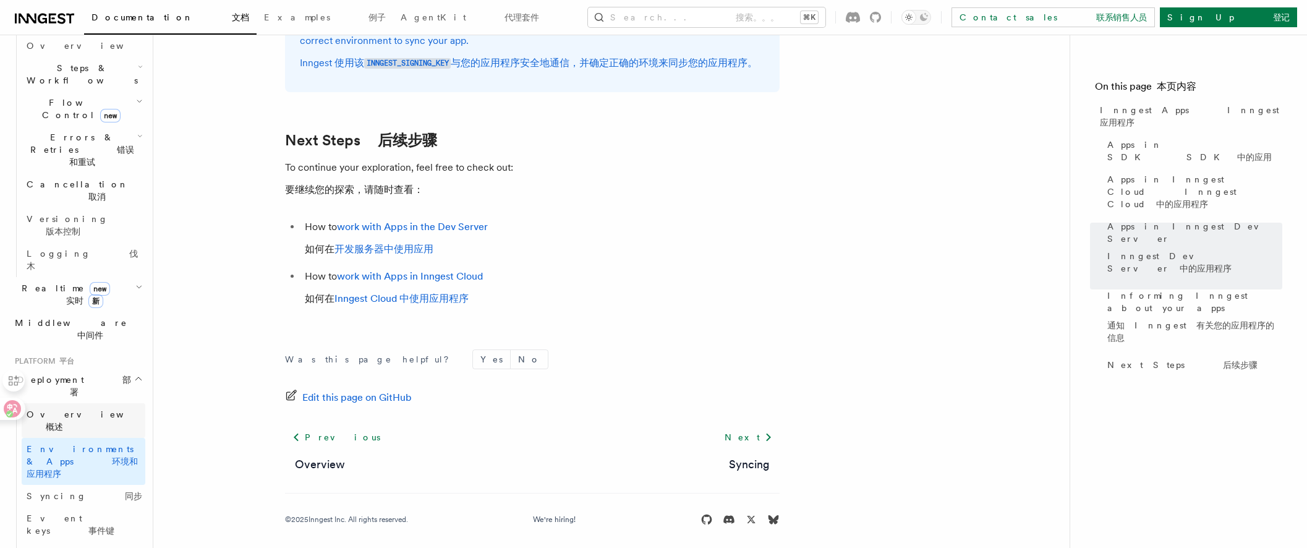
click at [83, 408] on span "Overview 概述" at bounding box center [100, 420] width 146 height 25
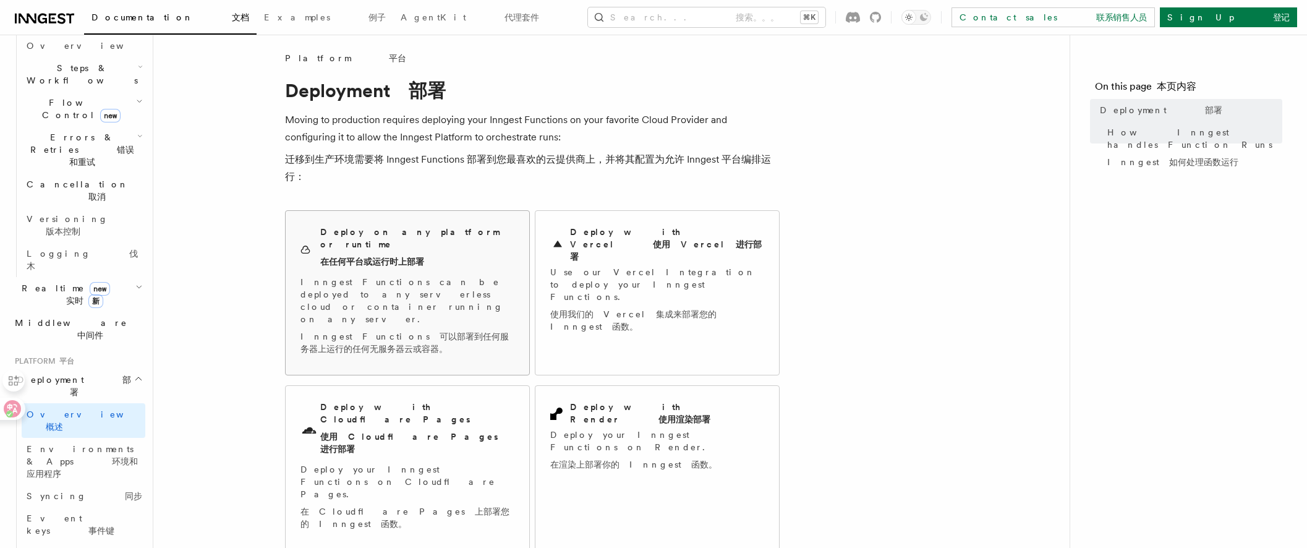
scroll to position [27, 0]
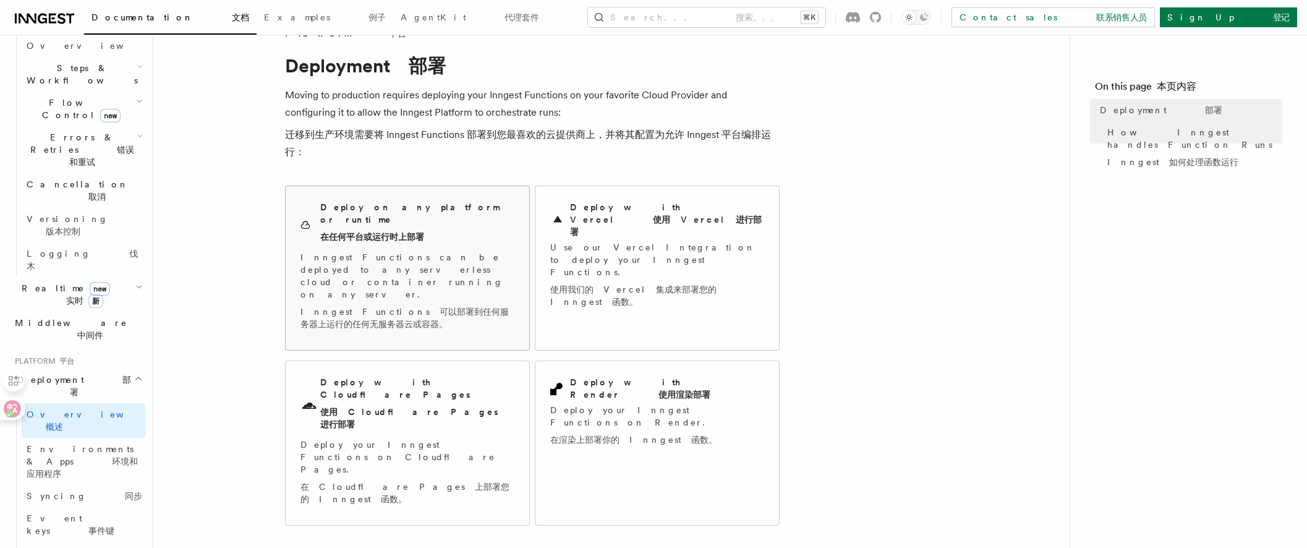
click at [500, 300] on div "Deploy on any platform or runtime 在任何平台或运行时上部署 Inngest Functions can be deploye…" at bounding box center [408, 268] width 244 height 164
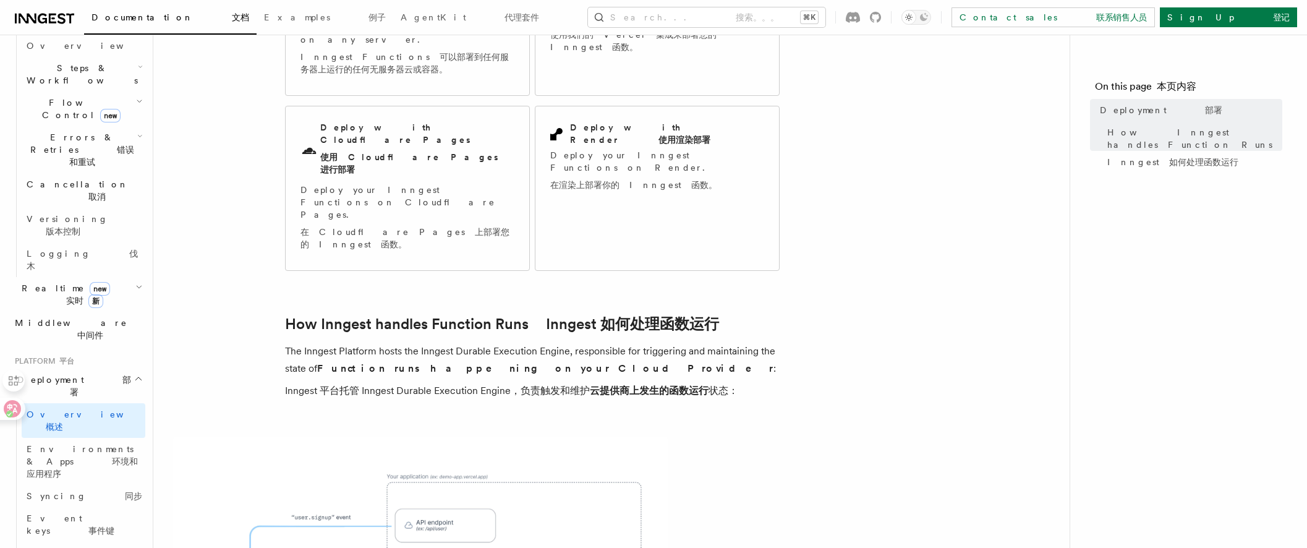
scroll to position [435, 0]
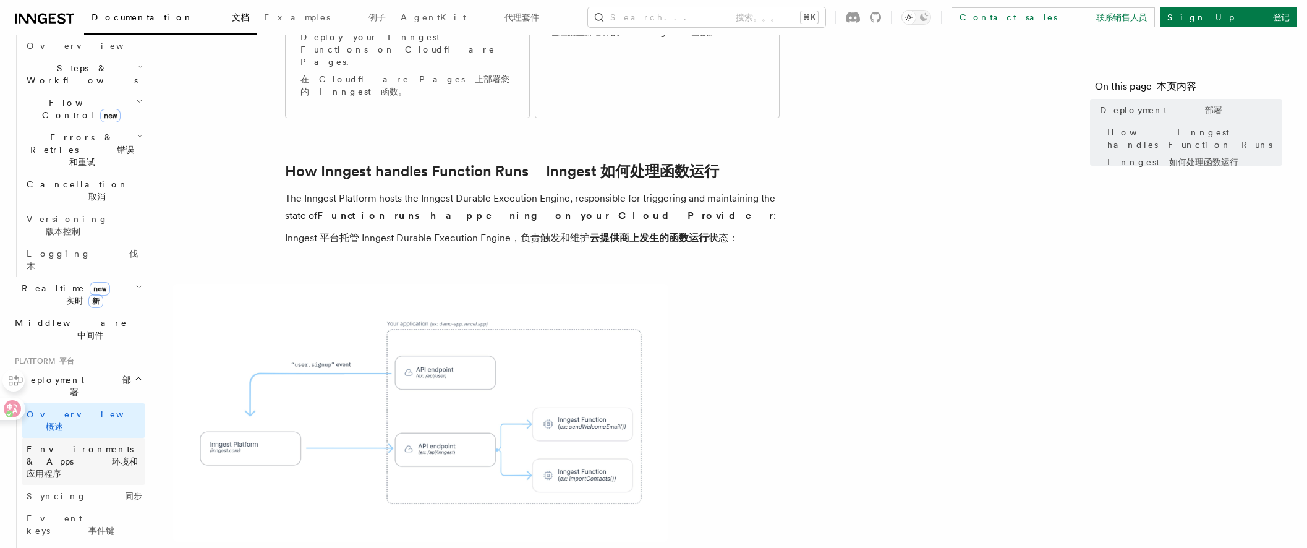
click at [108, 444] on span "Environments & Apps 环境和应用程序" at bounding box center [82, 461] width 111 height 35
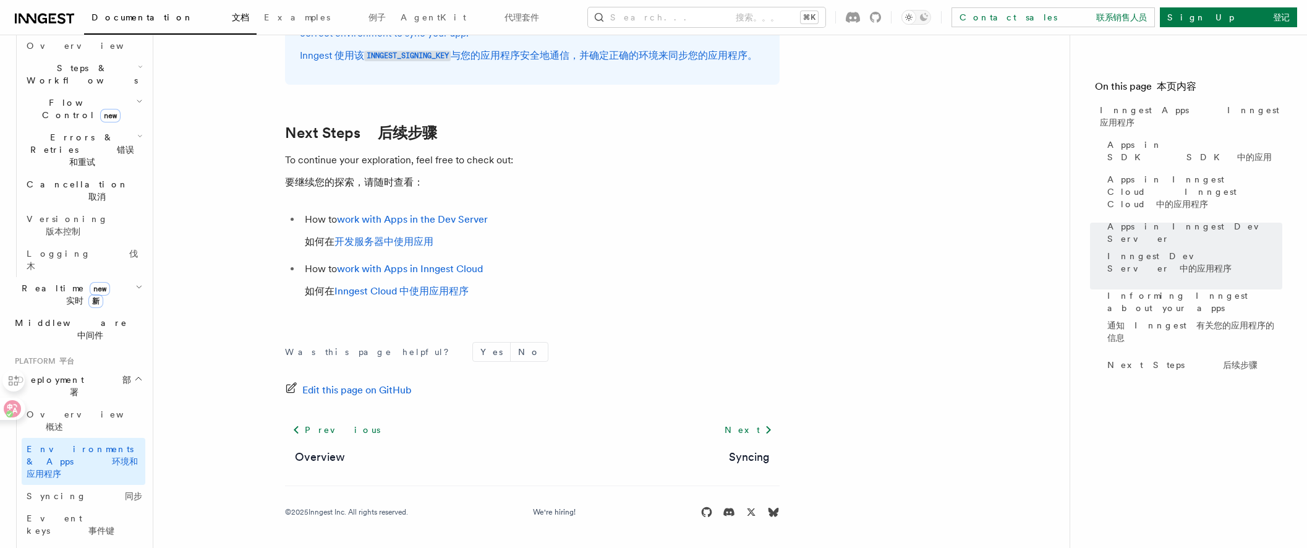
scroll to position [2862, 0]
click at [54, 491] on span "Syncing 同步" at bounding box center [85, 496] width 116 height 10
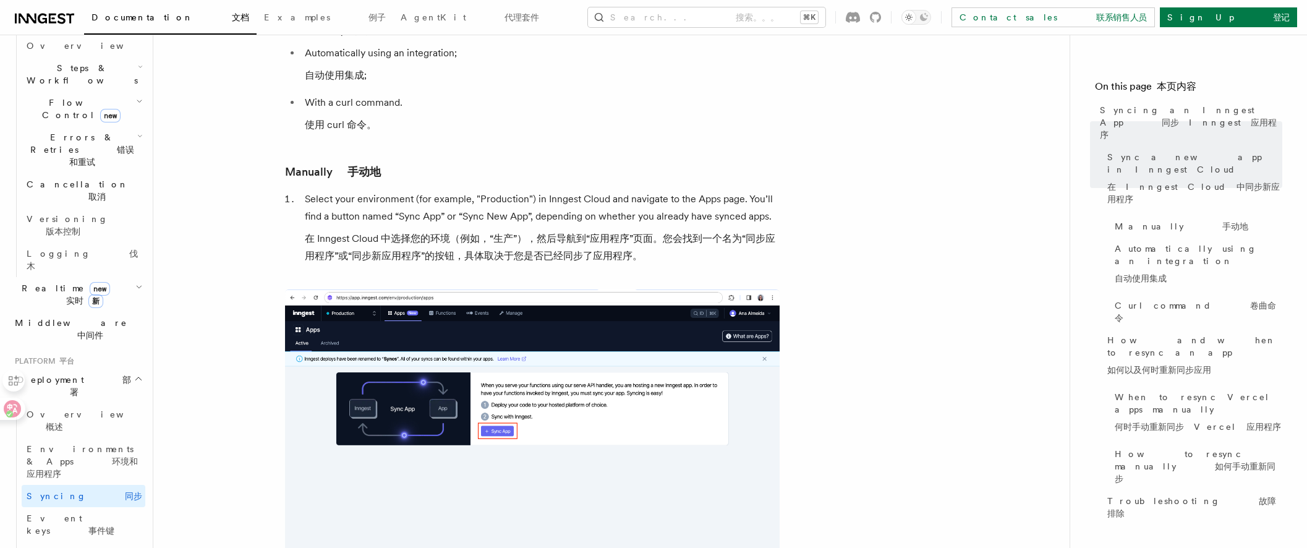
scroll to position [582, 0]
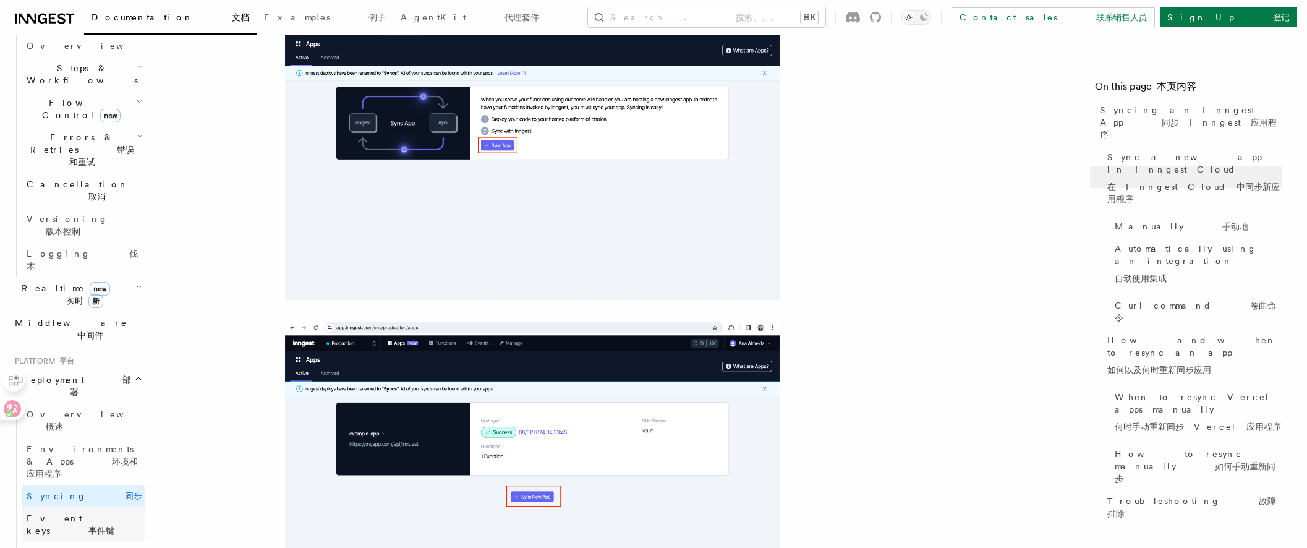
click at [100, 507] on link "Event keys 事件键" at bounding box center [84, 524] width 124 height 35
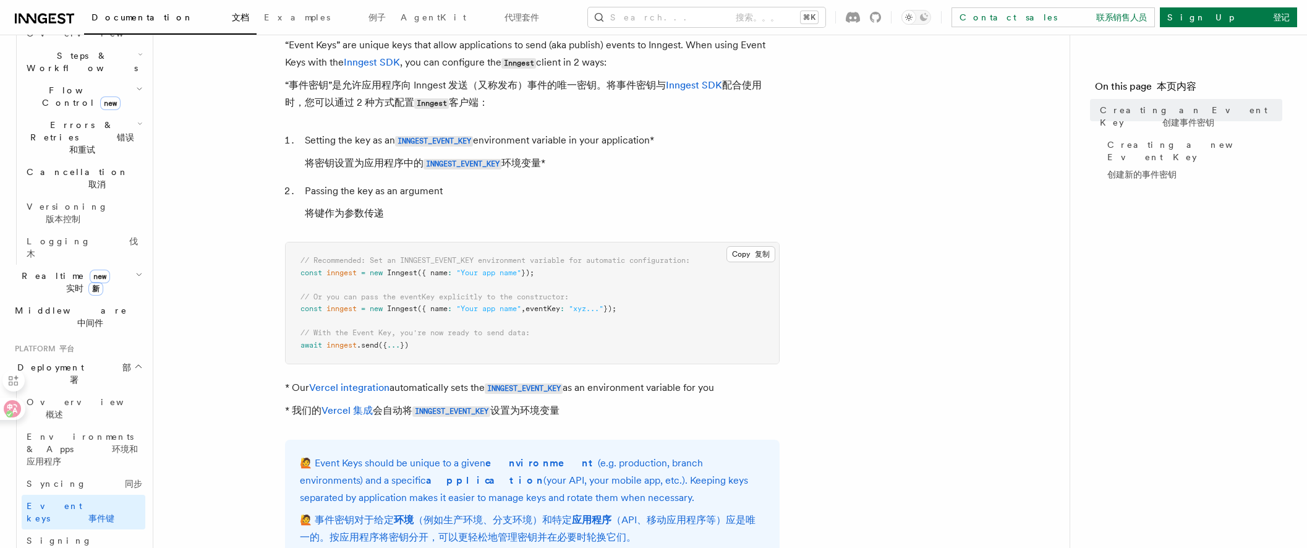
scroll to position [496, 0]
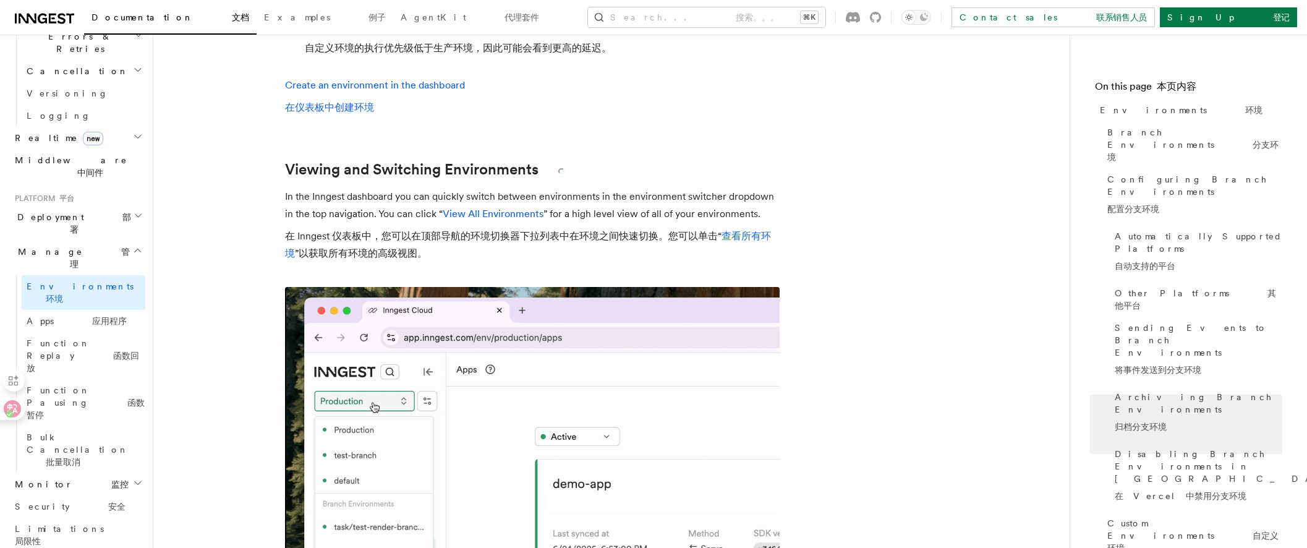
scroll to position [4137, 0]
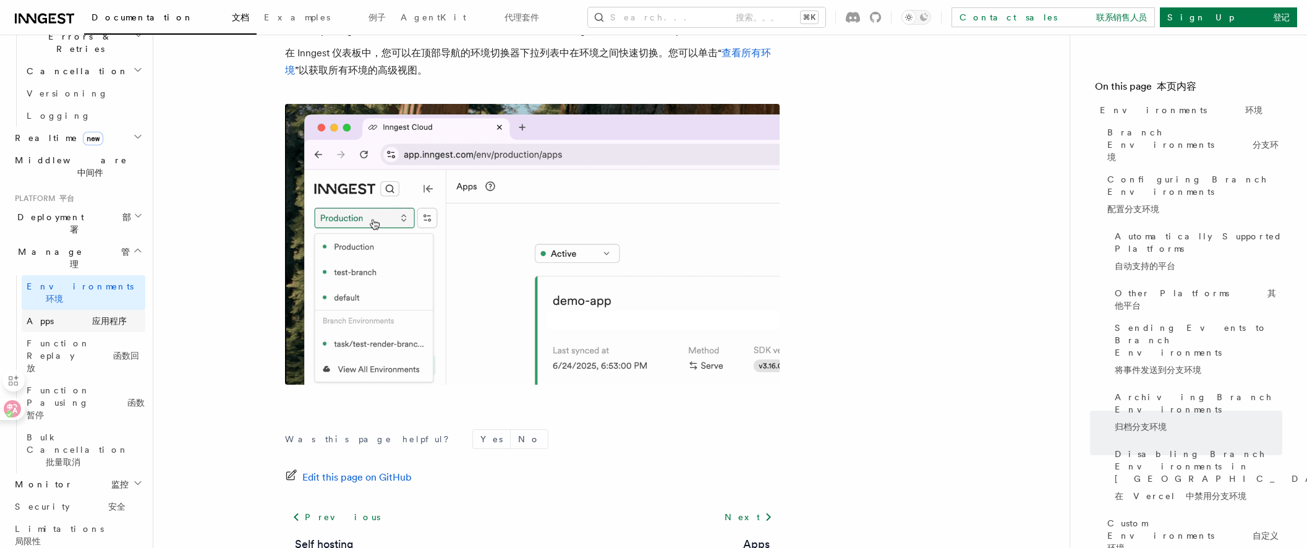
click at [93, 310] on link "Apps 应用程序" at bounding box center [84, 321] width 124 height 22
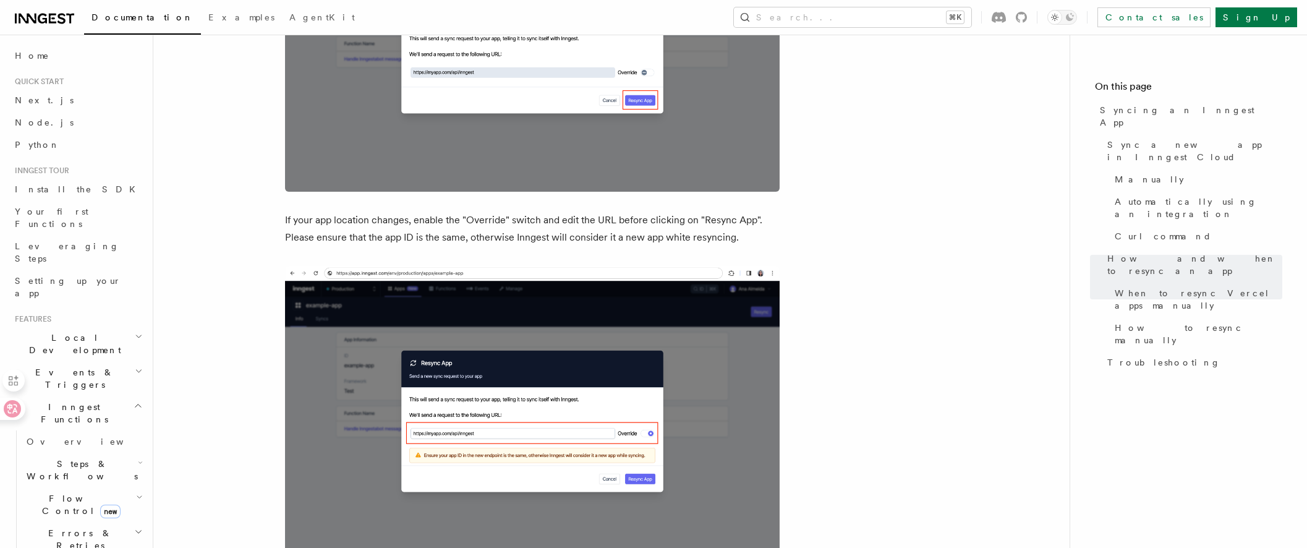
scroll to position [3123, 0]
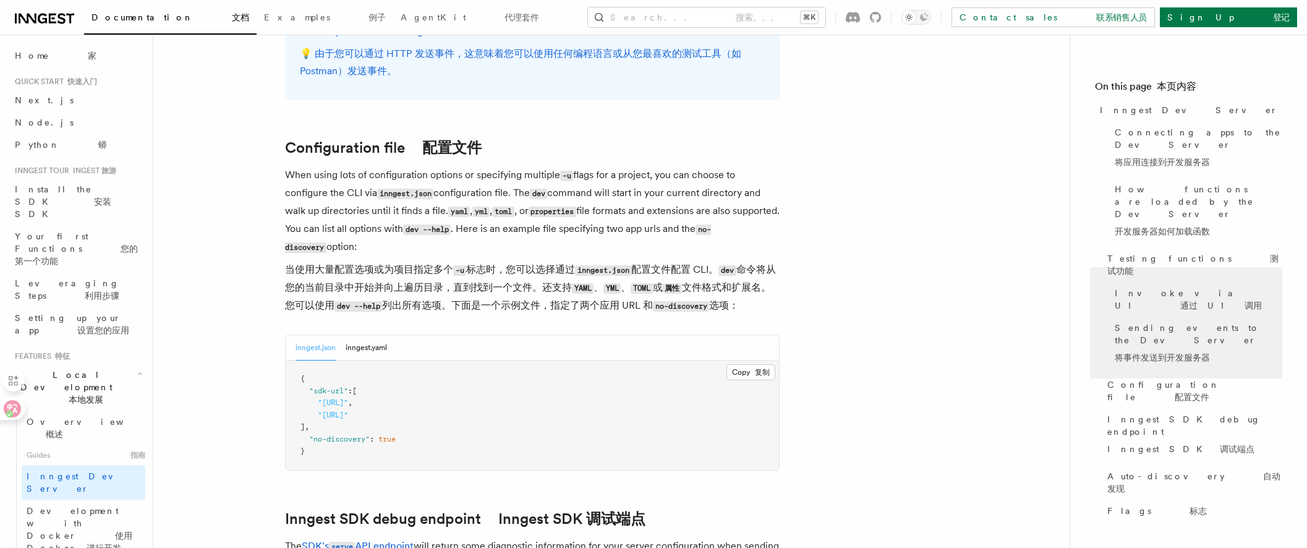
scroll to position [3305, 0]
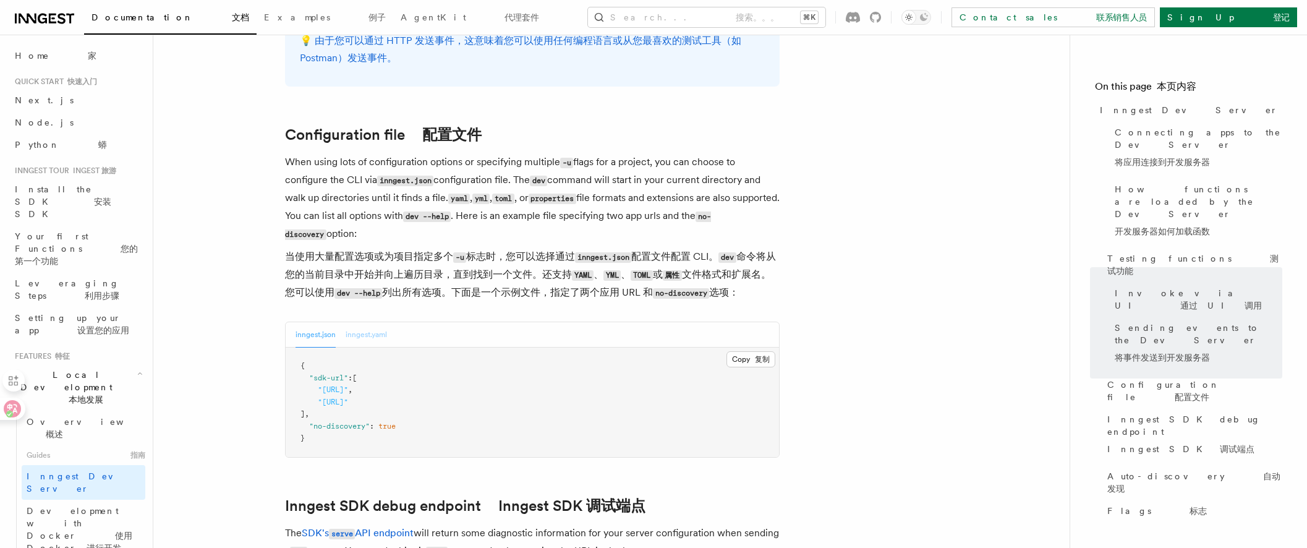
click at [346, 322] on button "inngest.yaml" at bounding box center [366, 334] width 41 height 25
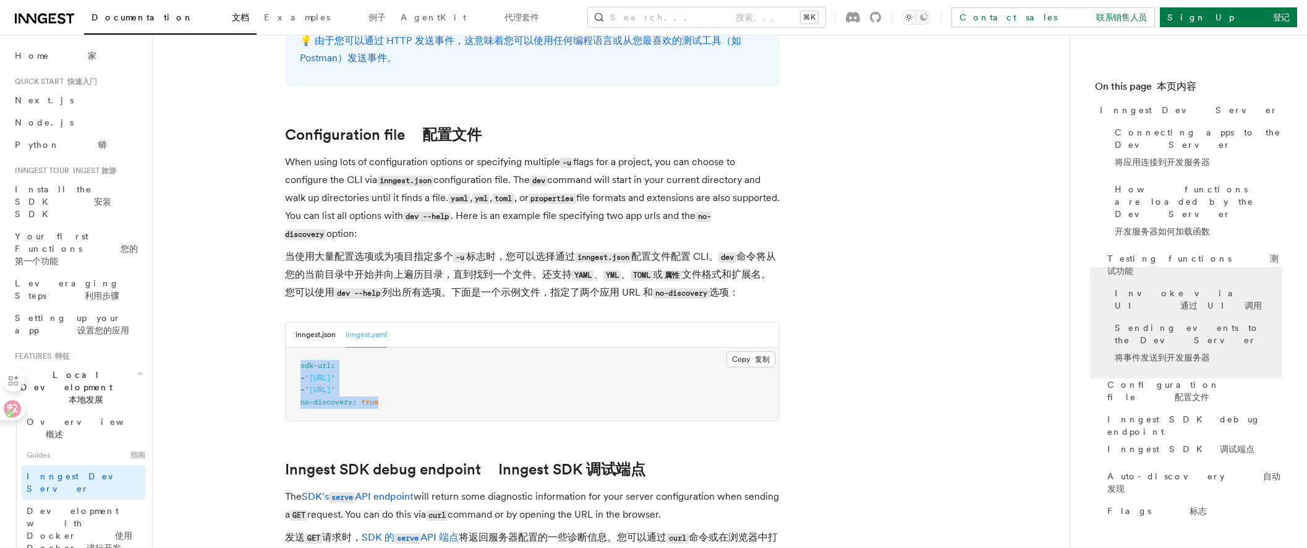
drag, startPoint x: 402, startPoint y: 386, endPoint x: 294, endPoint y: 337, distance: 119.2
click at [294, 347] on pre "sdk-url : - "http://localhost:3000/api/inngest" - "http://localhost:3030/api/in…" at bounding box center [532, 383] width 493 height 73
copy code "sdk-url : - "http://localhost:3000/api/inngest" - "http://localhost:3030/api/in…"
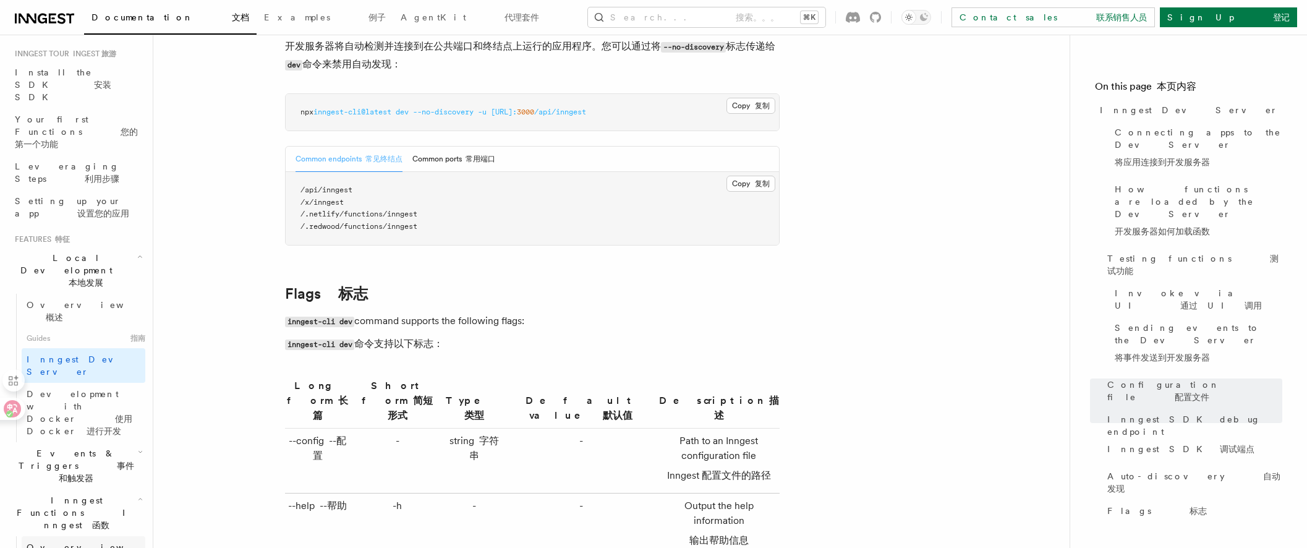
scroll to position [118, 0]
click at [114, 459] on font "事件和触发器" at bounding box center [96, 470] width 75 height 22
click at [108, 488] on link "Overview 概述" at bounding box center [84, 505] width 124 height 35
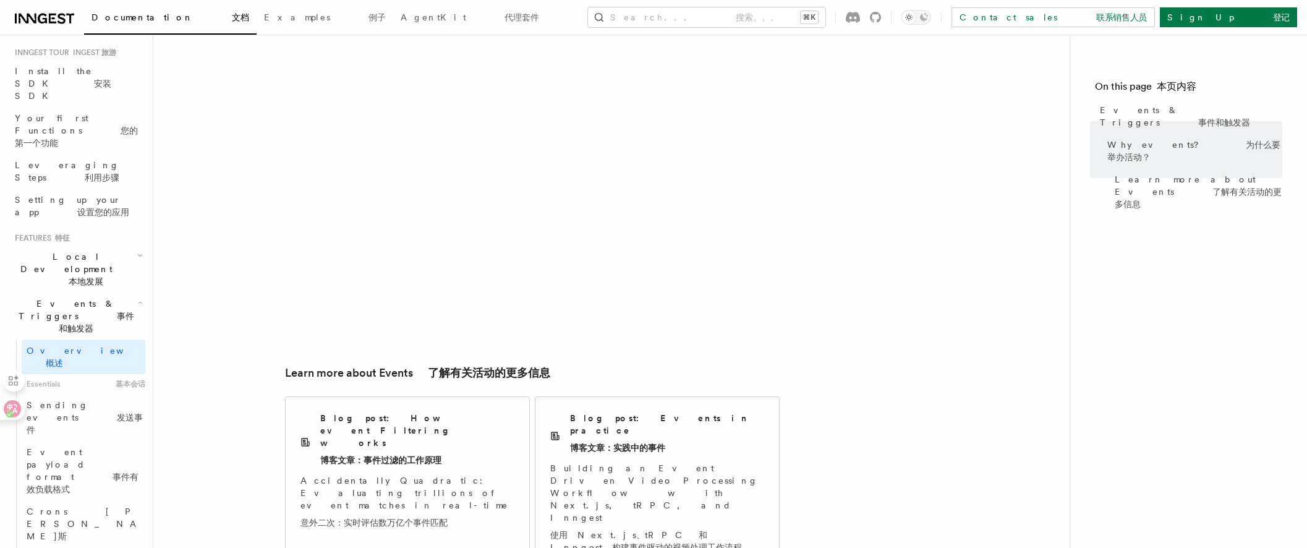
scroll to position [1117, 0]
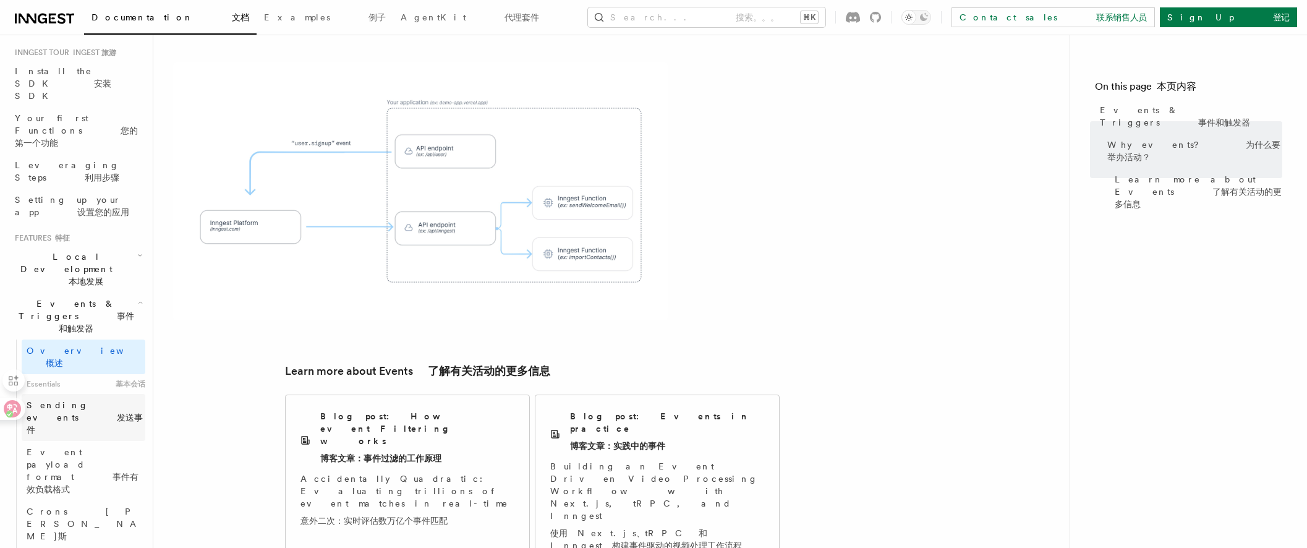
click at [116, 412] on font "发送事件" at bounding box center [85, 423] width 116 height 22
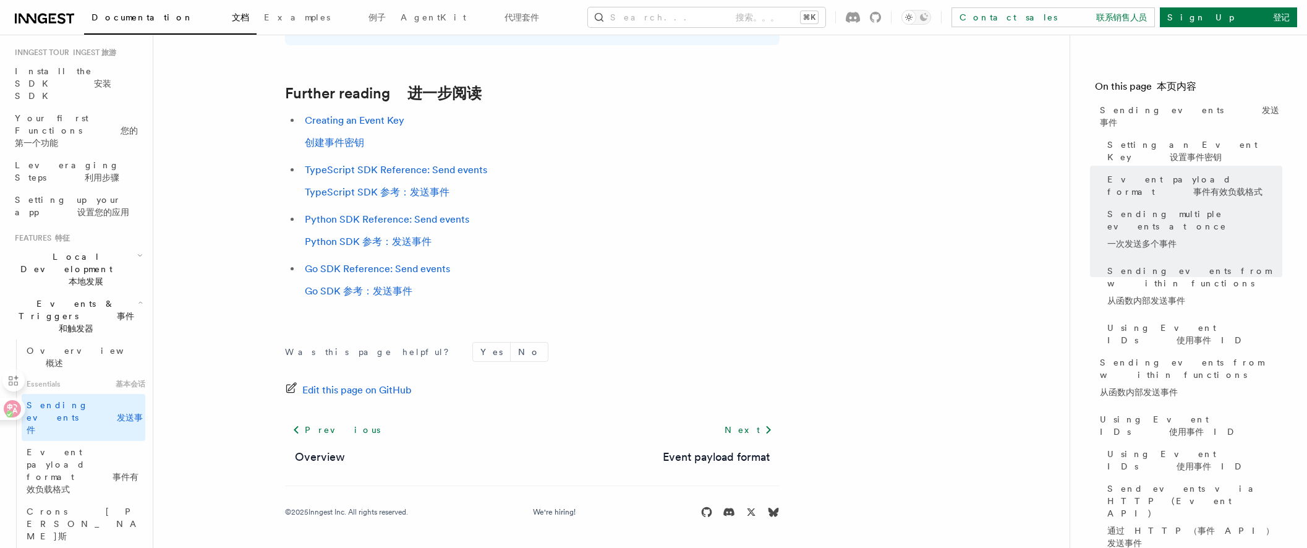
scroll to position [4053, 0]
click at [78, 472] on font "事件有效负载格式" at bounding box center [83, 483] width 112 height 22
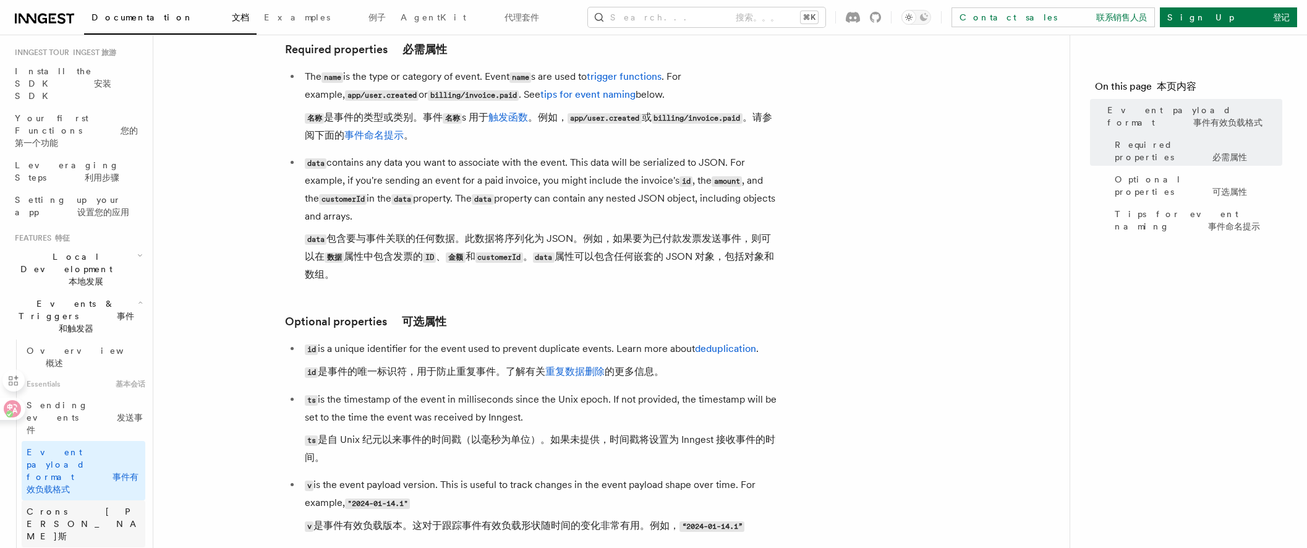
scroll to position [248, 0]
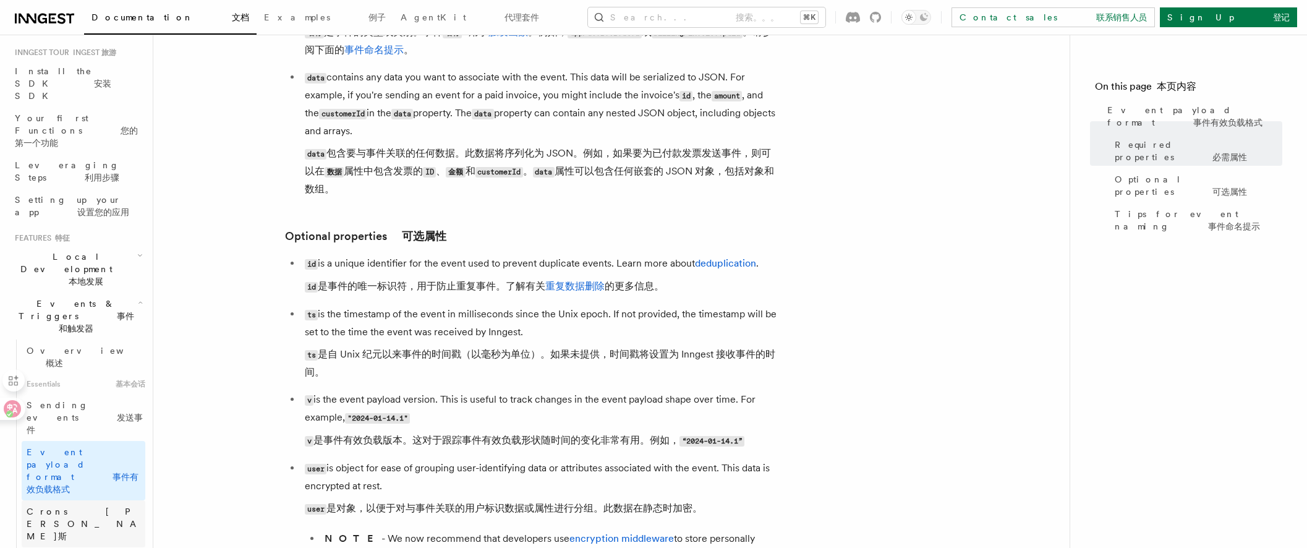
click at [77, 506] on font "克罗恩斯" at bounding box center [85, 523] width 117 height 35
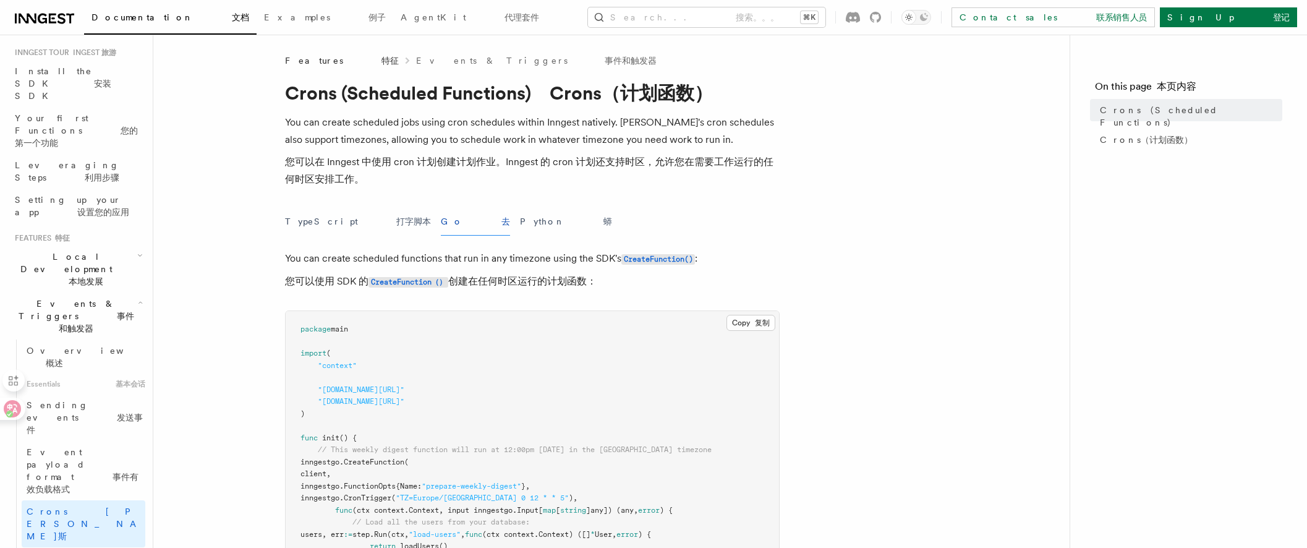
scroll to position [134, 0]
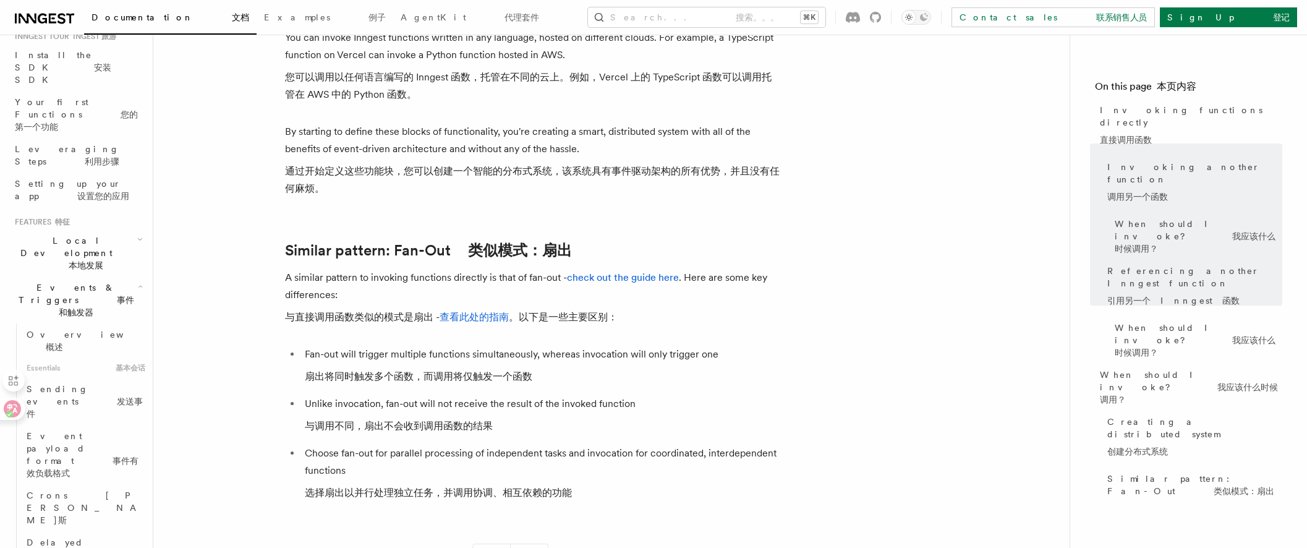
scroll to position [1440, 0]
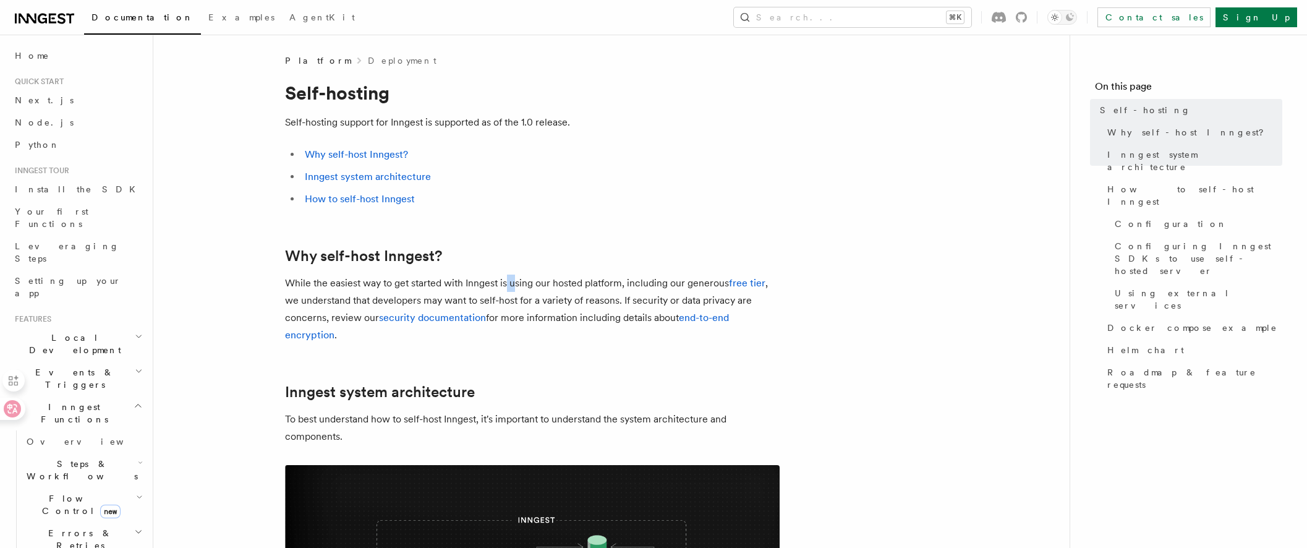
drag, startPoint x: 512, startPoint y: 281, endPoint x: 505, endPoint y: 279, distance: 7.5
click at [506, 279] on p "While the easiest way to get started with Inngest is using our hosted platform,…" at bounding box center [532, 308] width 494 height 69
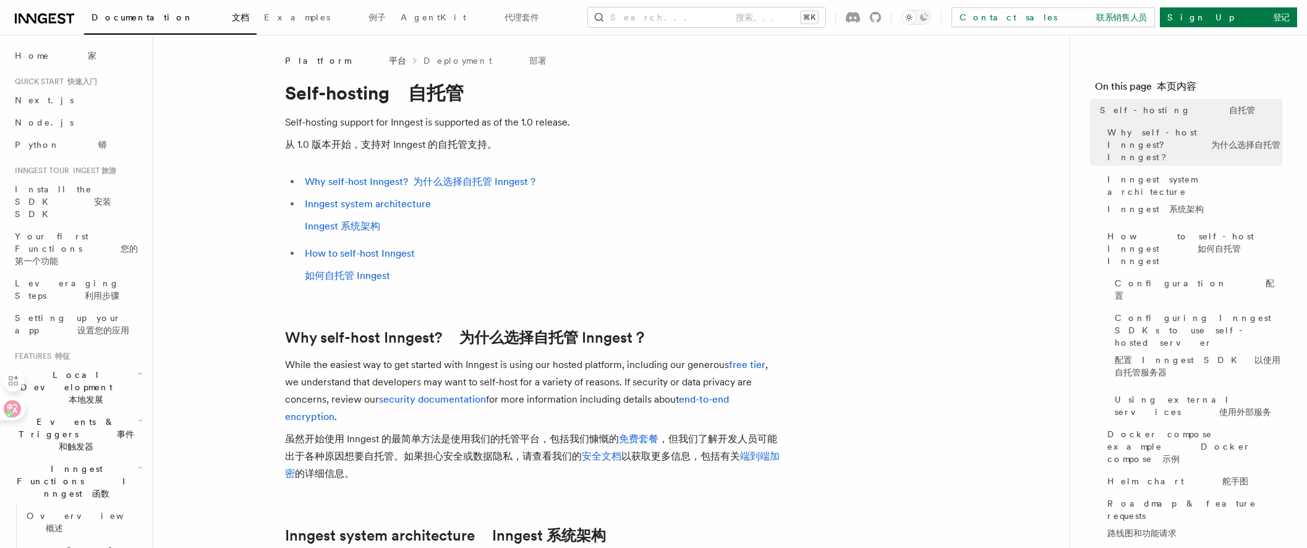
click at [721, 275] on li "How to self-host Inngest 如何自托管 Inngest" at bounding box center [540, 267] width 478 height 45
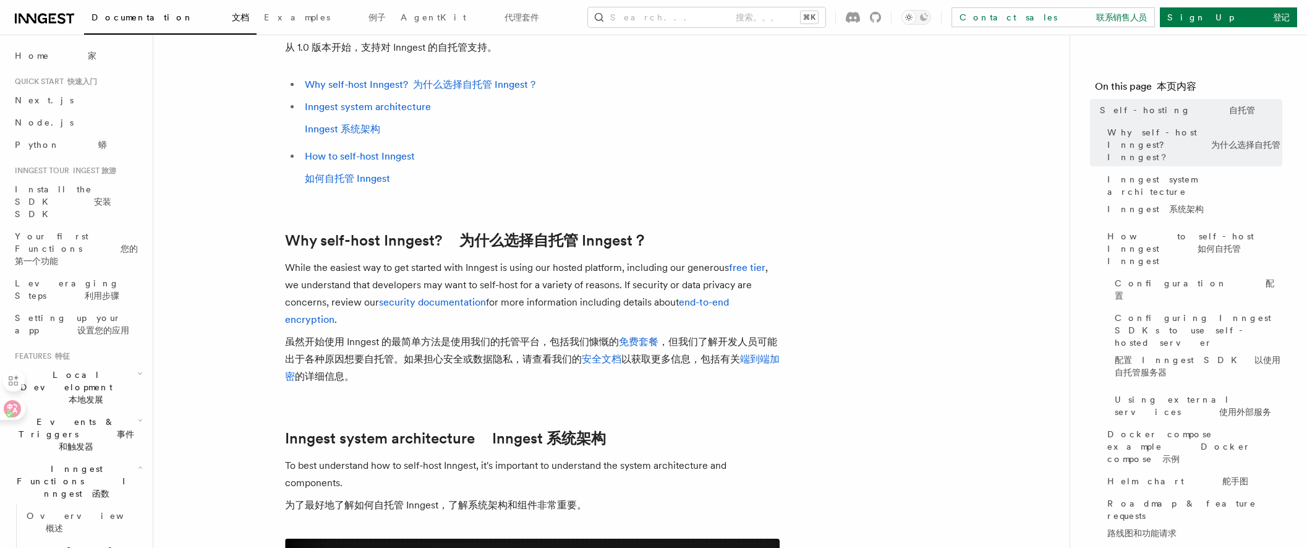
scroll to position [100, 0]
